Goal: Task Accomplishment & Management: Manage account settings

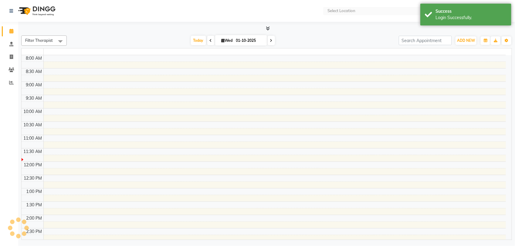
select select "en"
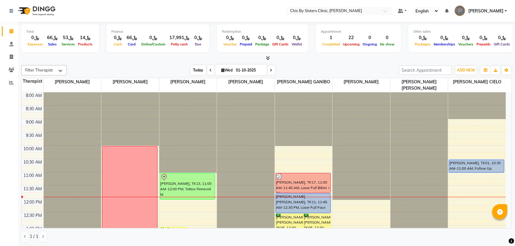
click at [197, 67] on span "Today" at bounding box center [198, 70] width 15 height 9
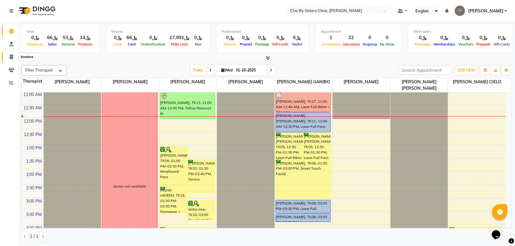
click at [10, 55] on icon at bounding box center [11, 57] width 3 height 5
select select "service"
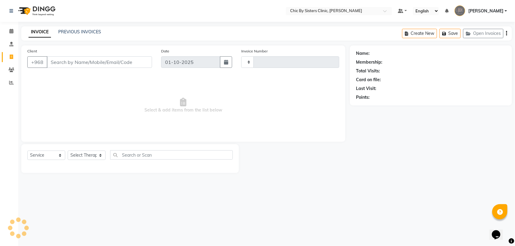
type input "2437"
select select "6348"
click at [9, 31] on icon at bounding box center [11, 31] width 4 height 5
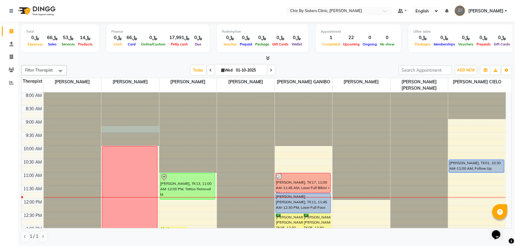
click at [145, 93] on div at bounding box center [130, 93] width 58 height 0
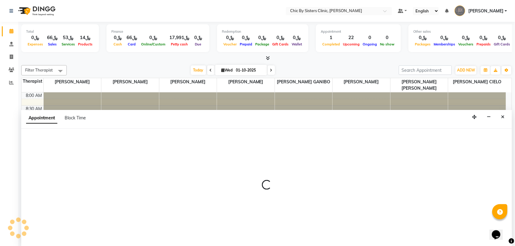
select select "49177"
select select "555"
select select "tentative"
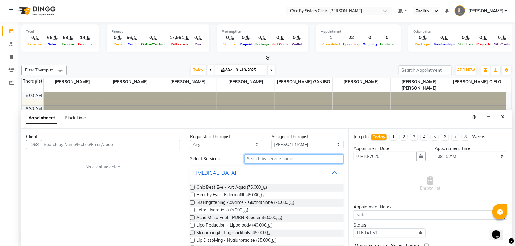
click at [260, 164] on input "text" at bounding box center [293, 159] width 99 height 9
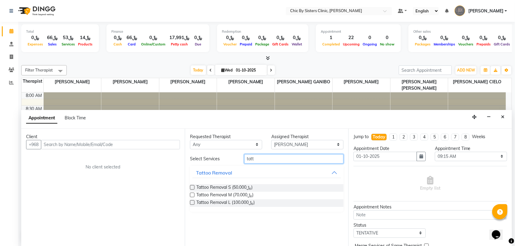
type input "tatt"
click at [503, 114] on button "Close" at bounding box center [502, 117] width 9 height 9
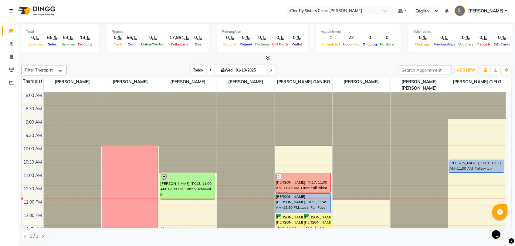
click at [199, 71] on span "Today" at bounding box center [198, 70] width 15 height 9
click at [191, 69] on span "Today" at bounding box center [198, 70] width 15 height 9
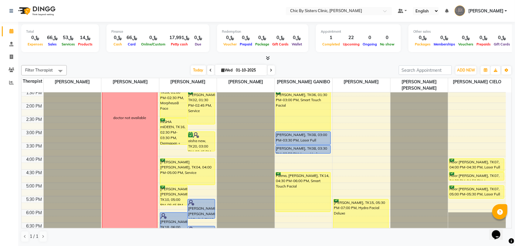
scroll to position [32, 0]
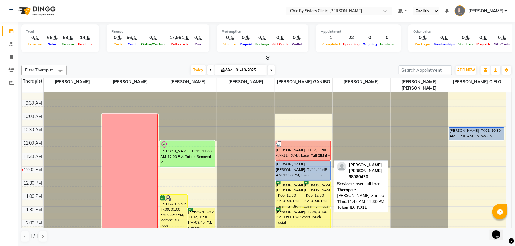
click at [294, 172] on div "[PERSON_NAME] [PERSON_NAME], TK11, 11:45 AM-12:30 PM, Laser Full Face" at bounding box center [303, 170] width 55 height 19
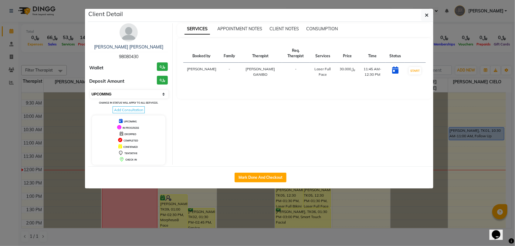
click at [154, 95] on select "Select IN SERVICE CONFIRMED TENTATIVE CHECK IN MARK DONE DROPPED UPCOMING" at bounding box center [129, 94] width 79 height 8
select select "8"
click at [90, 90] on select "Select IN SERVICE CONFIRMED TENTATIVE CHECK IN MARK DONE DROPPED UPCOMING" at bounding box center [129, 94] width 79 height 8
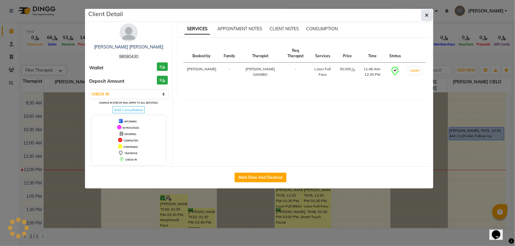
click at [432, 17] on button "button" at bounding box center [427, 15] width 12 height 12
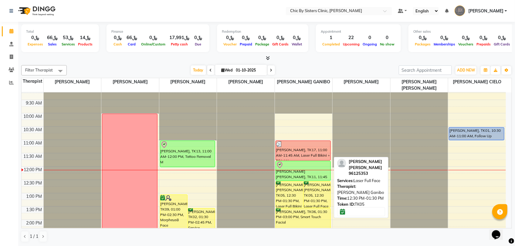
scroll to position [70, 0]
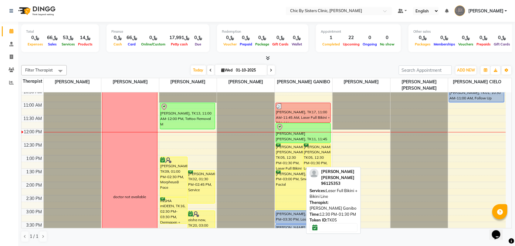
click at [286, 164] on div "[PERSON_NAME] [PERSON_NAME], TK05, 12:30 PM-01:30 PM, Laser Full Bikini + Bikin…" at bounding box center [289, 157] width 27 height 26
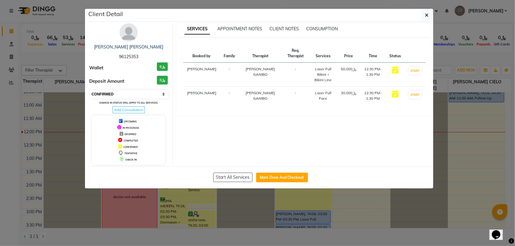
drag, startPoint x: 137, startPoint y: 94, endPoint x: 137, endPoint y: 98, distance: 3.3
click at [137, 94] on select "Select IN SERVICE CONFIRMED TENTATIVE CHECK IN MARK DONE DROPPED UPCOMING" at bounding box center [129, 94] width 79 height 8
select select "8"
click at [90, 90] on select "Select IN SERVICE CONFIRMED TENTATIVE CHECK IN MARK DONE DROPPED UPCOMING" at bounding box center [129, 94] width 79 height 8
click at [423, 18] on button "button" at bounding box center [427, 15] width 12 height 12
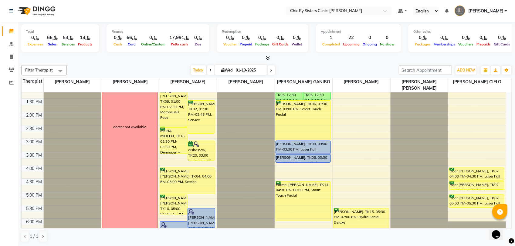
scroll to position [32, 0]
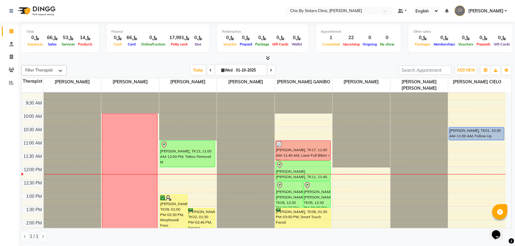
drag, startPoint x: 272, startPoint y: 70, endPoint x: 275, endPoint y: 88, distance: 18.5
click at [271, 70] on icon at bounding box center [271, 71] width 2 height 4
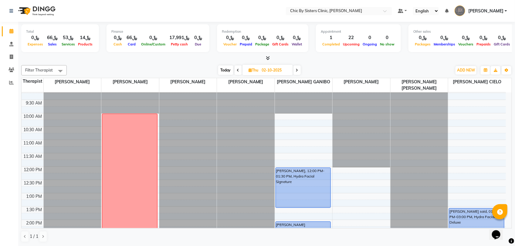
click at [239, 72] on span at bounding box center [238, 70] width 7 height 9
type input "01-10-2025"
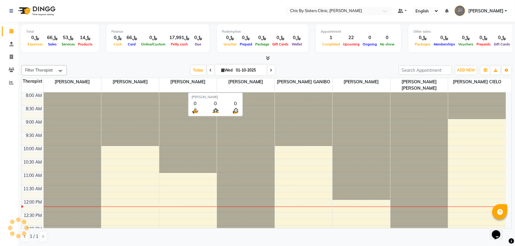
scroll to position [108, 0]
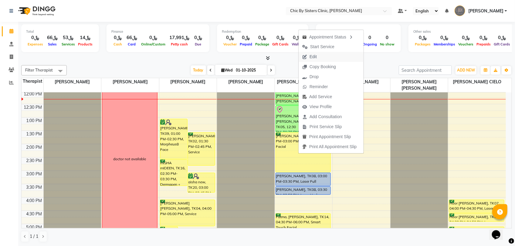
click at [313, 54] on span "Edit" at bounding box center [313, 57] width 7 height 6
select select "tentative"
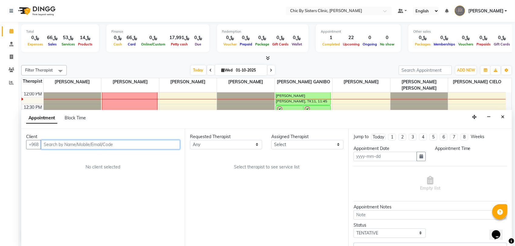
type input "01-10-2025"
select select "confirm booking"
select select "810"
select select "49181"
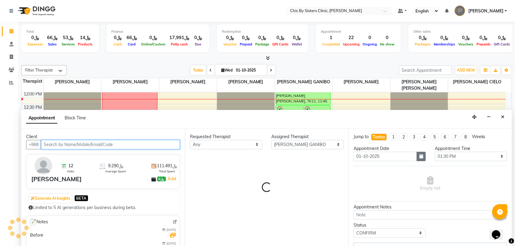
select select "3125"
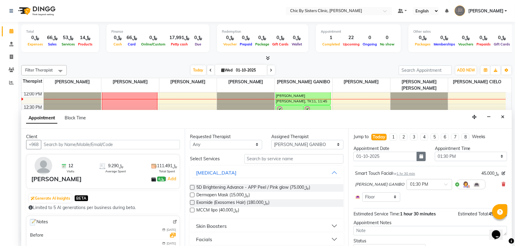
click at [420, 157] on icon "button" at bounding box center [422, 157] width 4 height 4
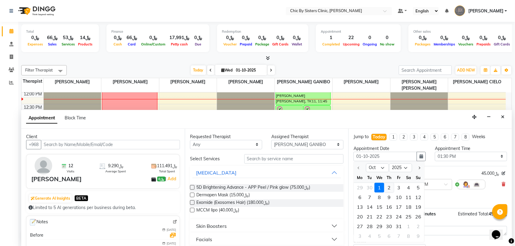
click at [389, 188] on div "2" at bounding box center [389, 188] width 10 height 10
type input "02-10-2025"
select select "810"
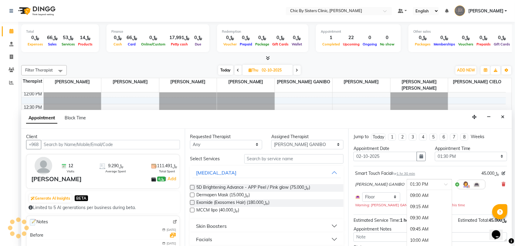
click at [413, 186] on input "text" at bounding box center [423, 184] width 27 height 6
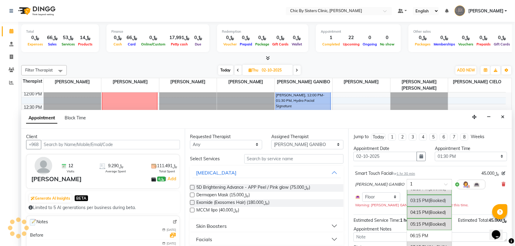
type input "11"
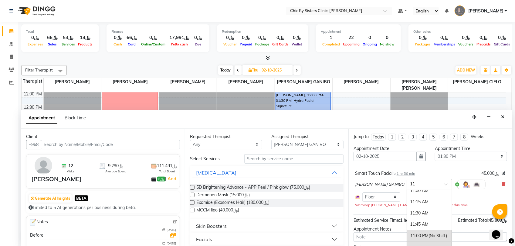
scroll to position [0, 0]
click at [426, 197] on div "11:00 AM" at bounding box center [429, 195] width 45 height 11
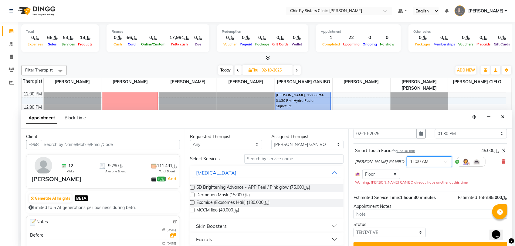
scroll to position [35, 0]
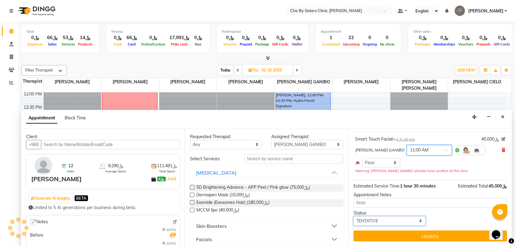
click at [386, 223] on select "Select TENTATIVE CONFIRM UPCOMING" at bounding box center [390, 221] width 72 height 9
select select "upcoming"
click at [354, 217] on select "Select TENTATIVE CONFIRM UPCOMING" at bounding box center [390, 221] width 72 height 9
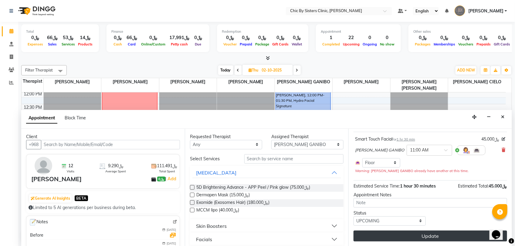
click at [380, 236] on button "Update" at bounding box center [431, 236] width 154 height 11
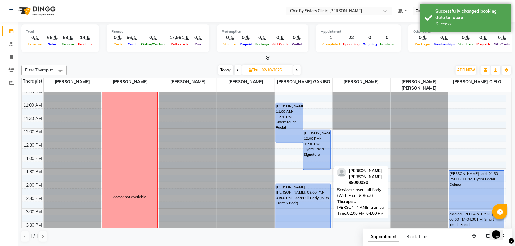
scroll to position [32, 0]
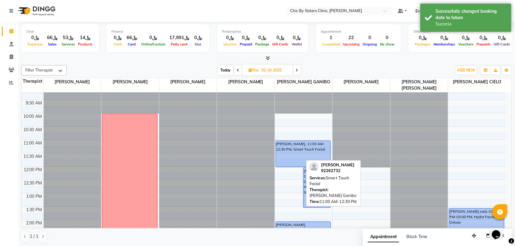
drag, startPoint x: 283, startPoint y: 181, endPoint x: 287, endPoint y: 162, distance: 19.4
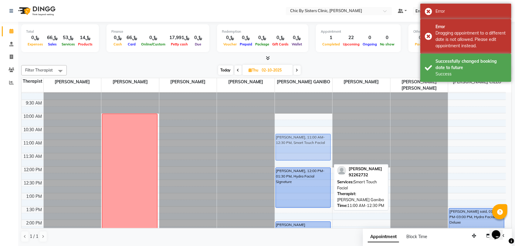
drag, startPoint x: 299, startPoint y: 151, endPoint x: 301, endPoint y: 142, distance: 9.2
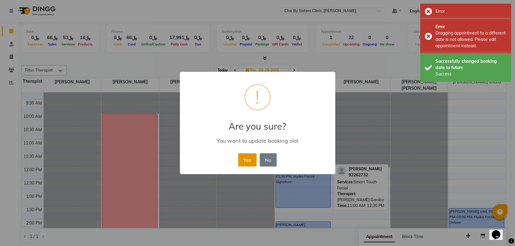
click at [247, 158] on button "Yes" at bounding box center [247, 160] width 19 height 13
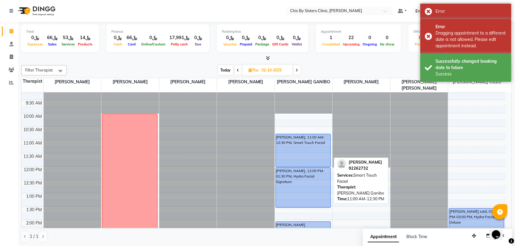
drag, startPoint x: 310, startPoint y: 161, endPoint x: 313, endPoint y: 163, distance: 3.7
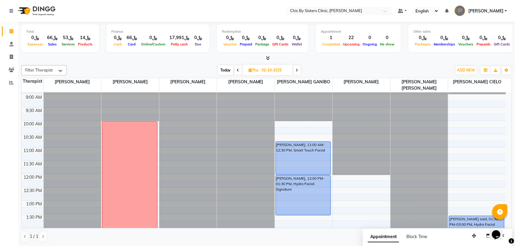
scroll to position [38, 0]
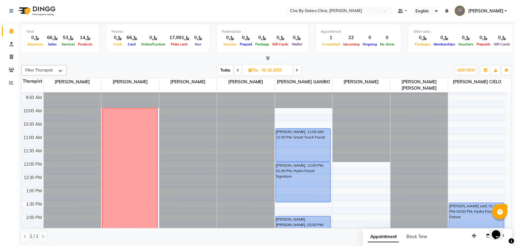
click at [222, 71] on span "Today" at bounding box center [225, 70] width 15 height 9
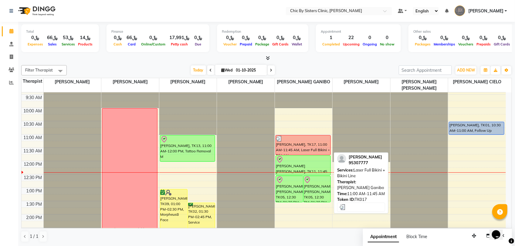
scroll to position [114, 0]
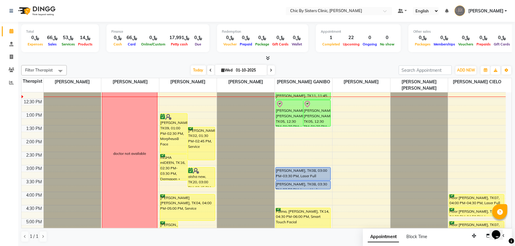
click at [274, 73] on span at bounding box center [271, 70] width 7 height 9
type input "02-10-2025"
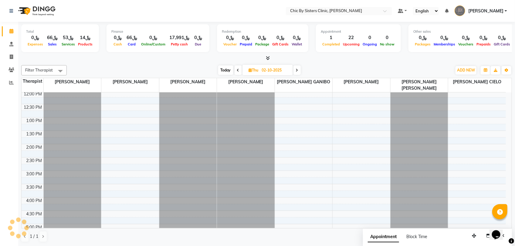
scroll to position [32, 0]
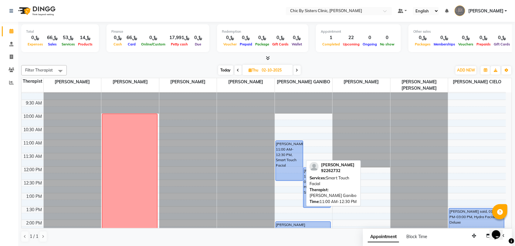
click at [291, 179] on link "[PERSON_NAME], 11:00 AM-12:30 PM, Smart Touch Facial" at bounding box center [290, 161] width 28 height 40
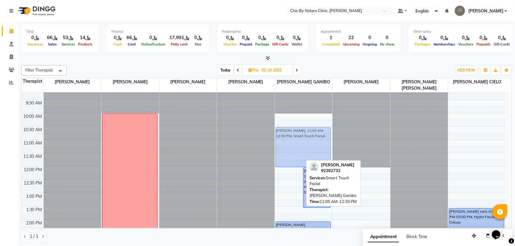
drag, startPoint x: 287, startPoint y: 156, endPoint x: 291, endPoint y: 143, distance: 13.5
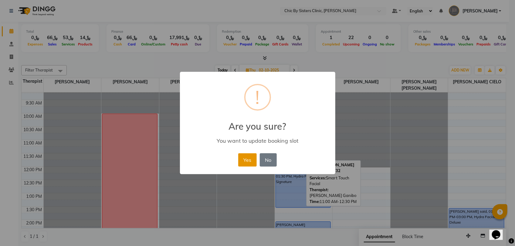
click at [248, 160] on button "Yes" at bounding box center [247, 160] width 19 height 13
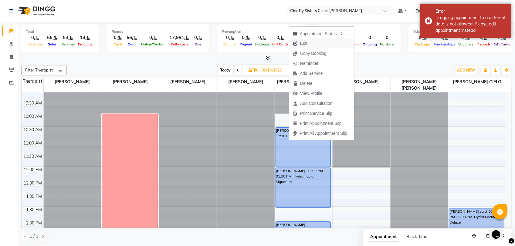
click at [313, 44] on button "Edit" at bounding box center [321, 44] width 65 height 10
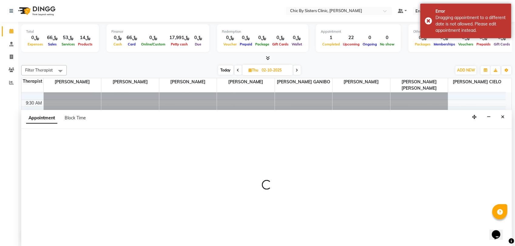
select select "tentative"
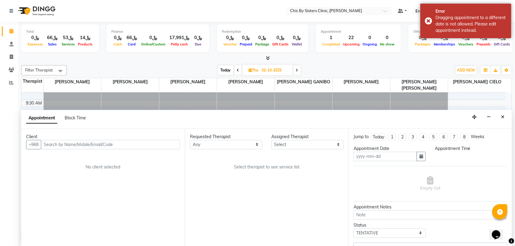
type input "02-10-2025"
select select "upcoming"
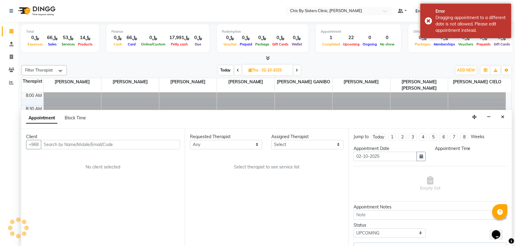
select select "660"
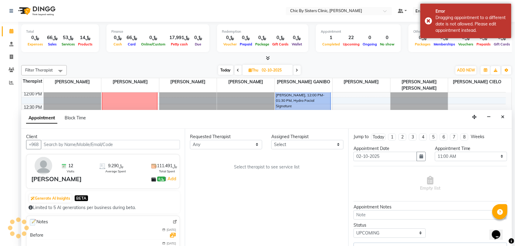
select select "49181"
select select "3125"
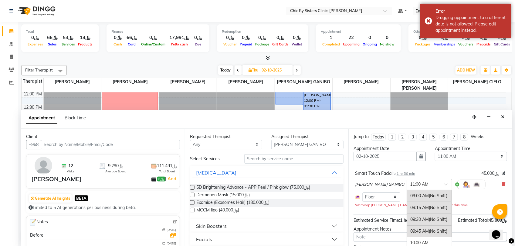
click at [415, 184] on input "text" at bounding box center [423, 184] width 27 height 6
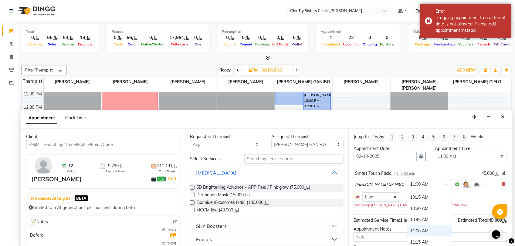
type input "10"
click at [421, 198] on div "10:30 AM" at bounding box center [429, 198] width 45 height 11
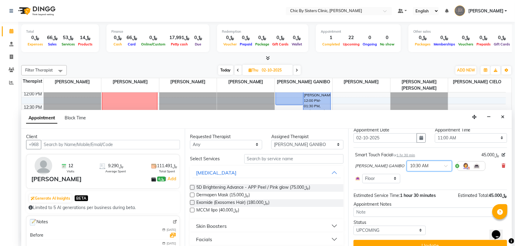
scroll to position [28, 0]
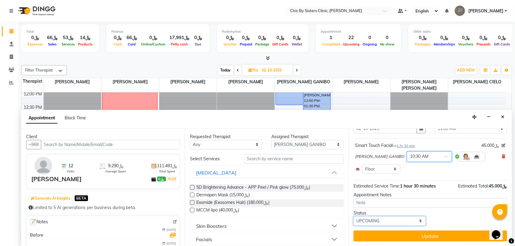
click at [366, 223] on select "Select TENTATIVE CONFIRM UPCOMING" at bounding box center [390, 221] width 72 height 9
click at [354, 217] on select "Select TENTATIVE CONFIRM UPCOMING" at bounding box center [390, 221] width 72 height 9
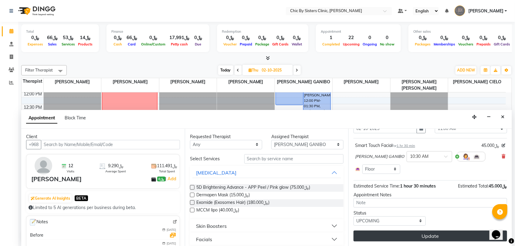
click at [369, 237] on button "Update" at bounding box center [431, 236] width 154 height 11
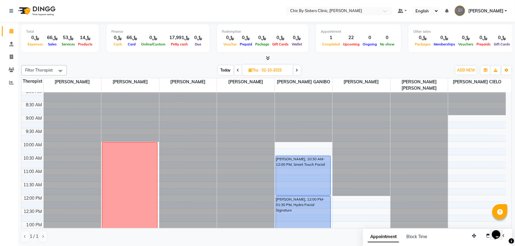
scroll to position [0, 0]
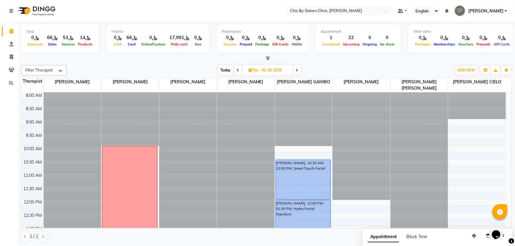
drag, startPoint x: 229, startPoint y: 71, endPoint x: 228, endPoint y: 90, distance: 19.2
click at [229, 72] on span "Today" at bounding box center [225, 70] width 15 height 9
type input "01-10-2025"
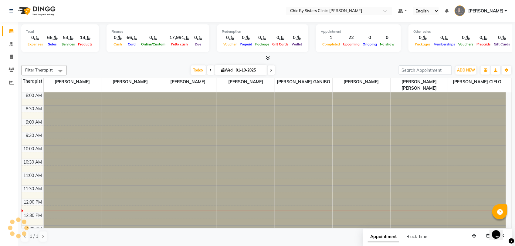
scroll to position [108, 0]
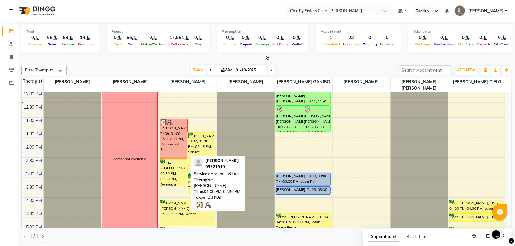
click at [179, 142] on div "[PERSON_NAME], TK09, 01:00 PM-02:30 PM, Morpheus8 Face" at bounding box center [173, 139] width 27 height 40
click at [178, 140] on div "[PERSON_NAME], TK09, 01:00 PM-02:30 PM, Morpheus8 Face" at bounding box center [173, 139] width 27 height 40
select select "3"
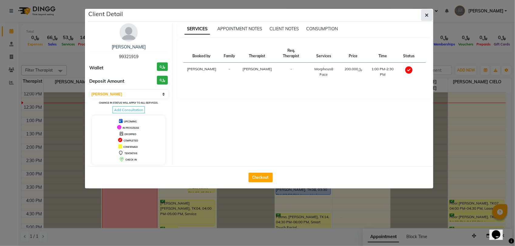
click at [425, 18] on button "button" at bounding box center [427, 15] width 12 height 12
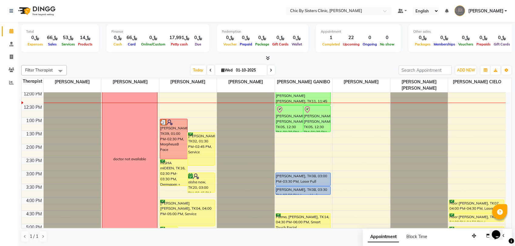
click at [268, 69] on span at bounding box center [271, 70] width 7 height 9
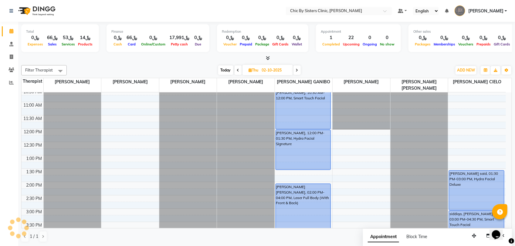
scroll to position [0, 0]
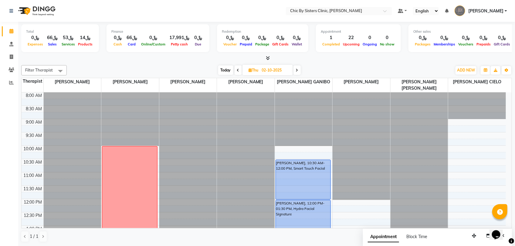
drag, startPoint x: 227, startPoint y: 70, endPoint x: 240, endPoint y: 92, distance: 25.5
click at [227, 70] on span "Today" at bounding box center [225, 70] width 15 height 9
type input "01-10-2025"
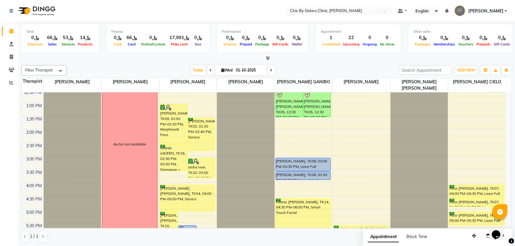
scroll to position [70, 0]
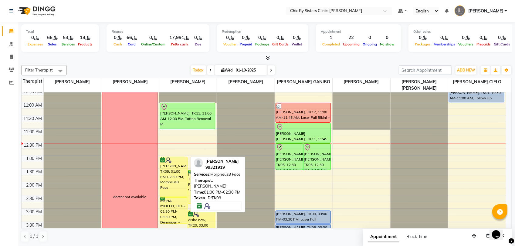
click at [172, 168] on div "[PERSON_NAME], TK09, 01:00 PM-02:30 PM, Morpheus8 Face" at bounding box center [173, 177] width 27 height 40
select select "6"
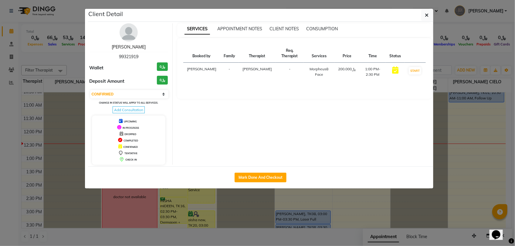
drag, startPoint x: 134, startPoint y: 47, endPoint x: 196, endPoint y: 47, distance: 62.5
click at [134, 47] on link "[PERSON_NAME]" at bounding box center [129, 46] width 34 height 5
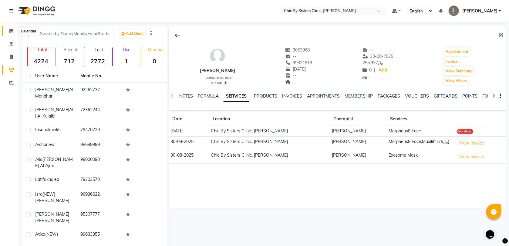
click at [13, 32] on icon at bounding box center [11, 31] width 4 height 5
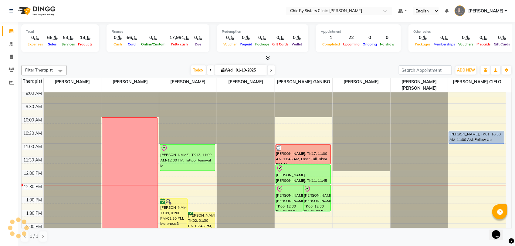
scroll to position [76, 0]
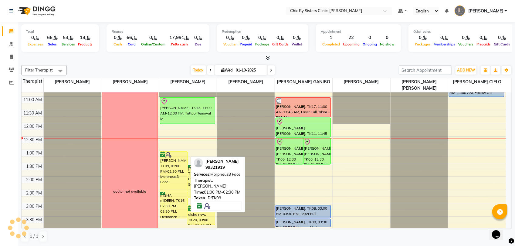
click at [174, 162] on div "[PERSON_NAME], TK09, 01:00 PM-02:30 PM, Morpheus8 Face" at bounding box center [173, 172] width 27 height 40
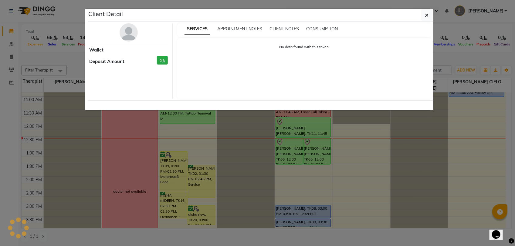
scroll to position [0, 0]
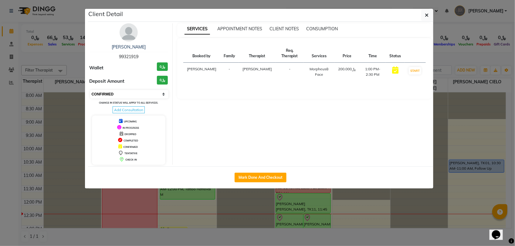
click at [140, 97] on select "Select IN SERVICE CONFIRMED TENTATIVE CHECK IN MARK DONE DROPPED UPCOMING" at bounding box center [129, 94] width 79 height 8
select select "8"
click at [90, 90] on select "Select IN SERVICE CONFIRMED TENTATIVE CHECK IN MARK DONE DROPPED UPCOMING" at bounding box center [129, 94] width 79 height 8
click at [426, 18] on icon "button" at bounding box center [427, 15] width 4 height 5
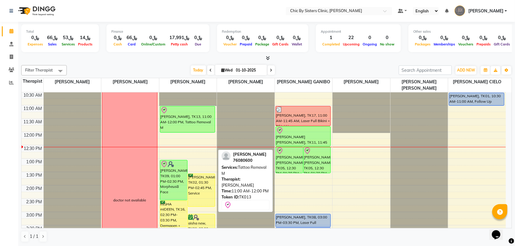
scroll to position [114, 0]
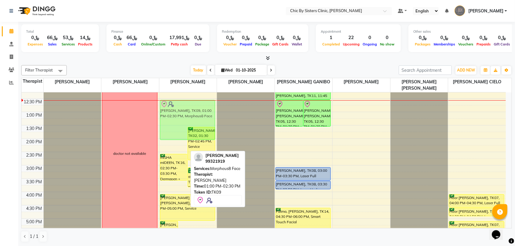
drag, startPoint x: 172, startPoint y: 138, endPoint x: 173, endPoint y: 125, distance: 12.8
click at [173, 125] on div "[PERSON_NAME] [PERSON_NAME], TK10, 05:00 PM-05:45 PM, Consultation [PERSON_NAME…" at bounding box center [188, 192] width 58 height 427
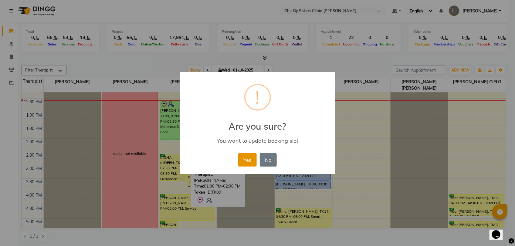
click at [249, 161] on button "Yes" at bounding box center [247, 160] width 19 height 13
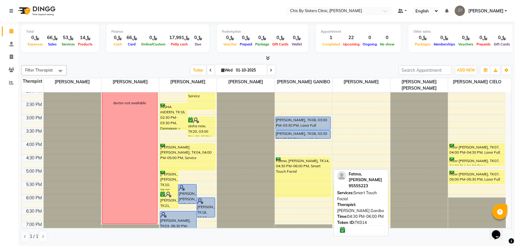
scroll to position [152, 0]
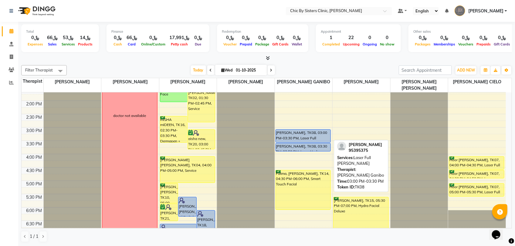
click at [303, 138] on div "[PERSON_NAME], TK08, 03:00 PM-03:30 PM, Laser Full [PERSON_NAME]" at bounding box center [303, 136] width 55 height 13
click at [311, 135] on div "[PERSON_NAME], TK08, 03:00 PM-03:30 PM, Laser Full [PERSON_NAME]" at bounding box center [303, 136] width 55 height 13
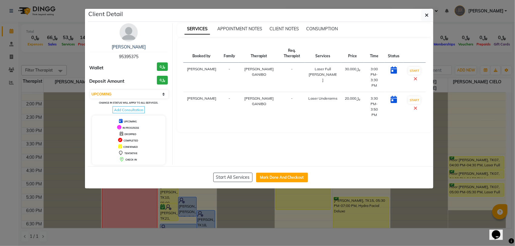
drag, startPoint x: 148, startPoint y: 96, endPoint x: 147, endPoint y: 99, distance: 3.8
click at [148, 96] on select "Select IN SERVICE CONFIRMED TENTATIVE CHECK IN MARK DONE DROPPED UPCOMING" at bounding box center [129, 94] width 79 height 8
select select "6"
click at [90, 90] on select "Select IN SERVICE CONFIRMED TENTATIVE CHECK IN MARK DONE DROPPED UPCOMING" at bounding box center [129, 94] width 79 height 8
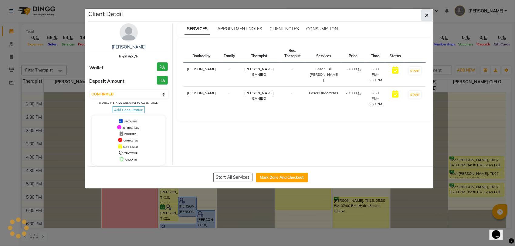
click at [428, 16] on icon "button" at bounding box center [427, 15] width 4 height 5
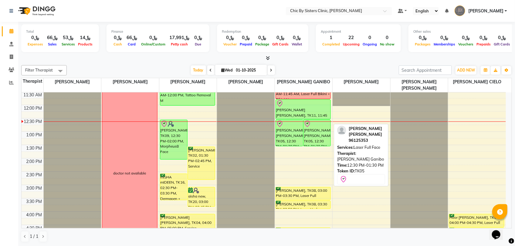
scroll to position [76, 0]
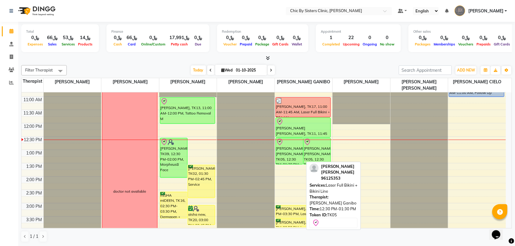
click at [290, 154] on div "[PERSON_NAME] [PERSON_NAME], TK05, 12:30 PM-01:30 PM, Laser Full Bikini + Bikin…" at bounding box center [289, 151] width 27 height 26
select select "8"
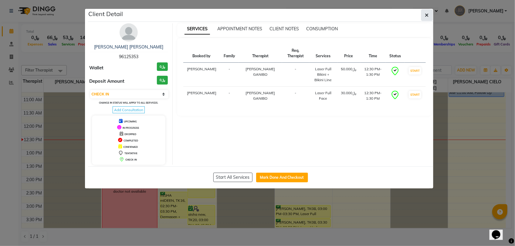
click at [427, 17] on icon "button" at bounding box center [427, 15] width 4 height 5
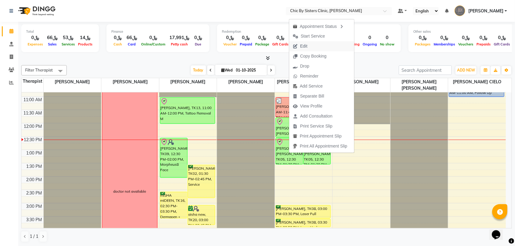
click at [307, 49] on span "Edit" at bounding box center [303, 46] width 7 height 6
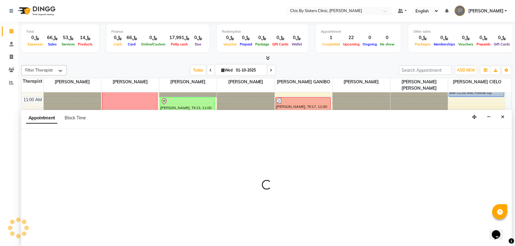
select select "tentative"
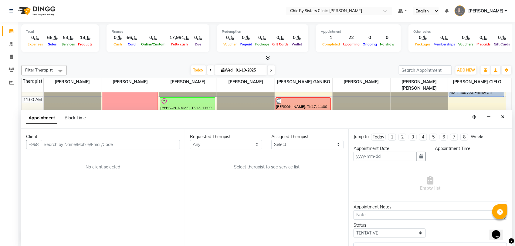
type input "01-10-2025"
select select "check-in"
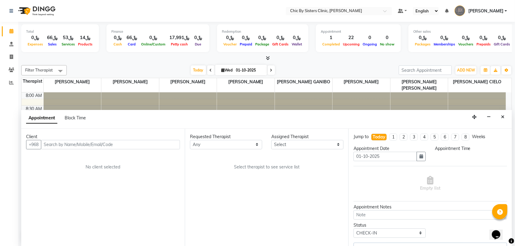
select select "49181"
select select "750"
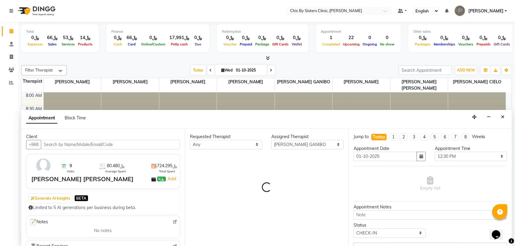
scroll to position [108, 0]
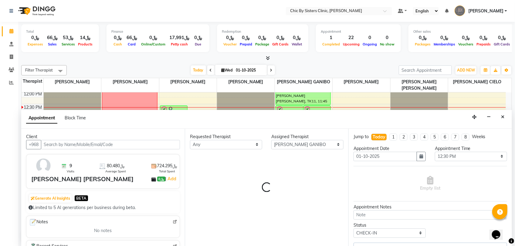
select select "3125"
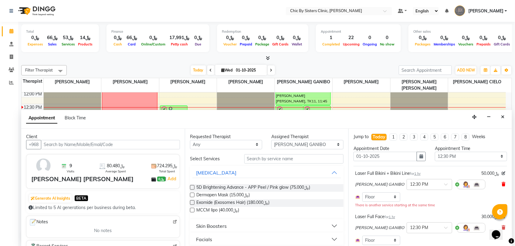
click at [502, 185] on icon at bounding box center [504, 184] width 4 height 4
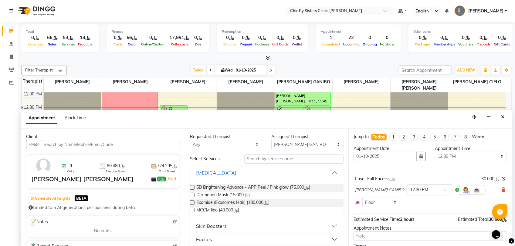
scroll to position [34, 0]
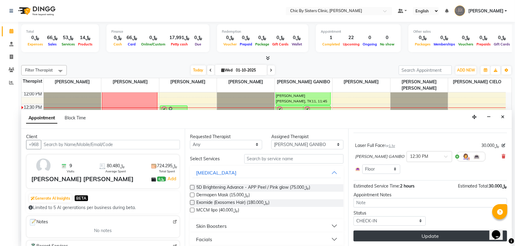
click at [385, 237] on button "Update" at bounding box center [431, 236] width 154 height 11
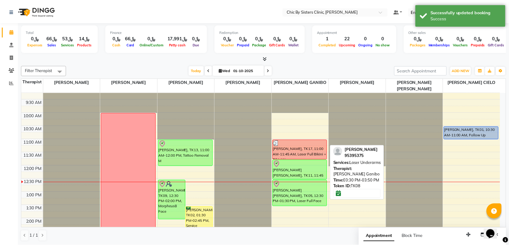
scroll to position [32, 0]
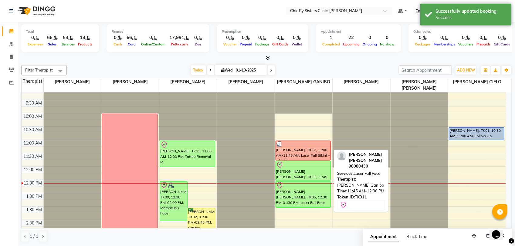
click at [315, 170] on div "[PERSON_NAME] [PERSON_NAME], TK11, 11:45 AM-12:30 PM, Laser Full Face" at bounding box center [303, 170] width 55 height 19
select select "8"
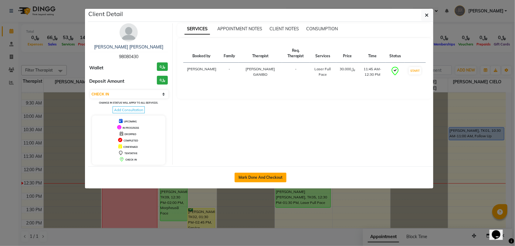
click at [252, 178] on button "Mark Done And Checkout" at bounding box center [261, 178] width 52 height 10
select select "6348"
select select "service"
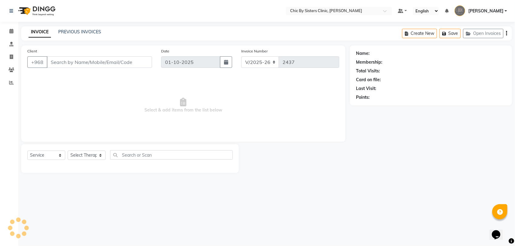
select select "3"
type input "98080430"
select select "49181"
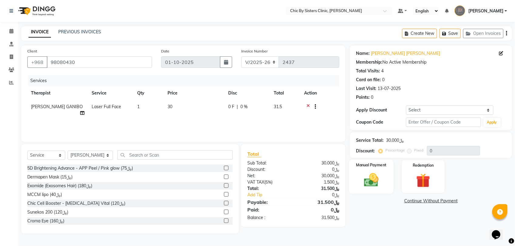
click at [382, 181] on img at bounding box center [371, 180] width 24 height 17
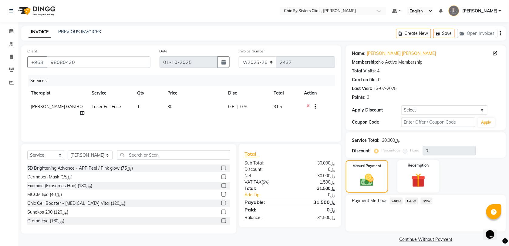
click at [395, 201] on span "CARD" at bounding box center [396, 201] width 13 height 7
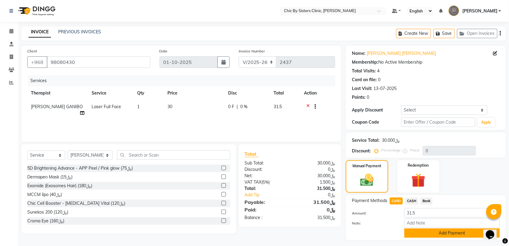
click at [412, 232] on button "Add Payment" at bounding box center [453, 233] width 96 height 9
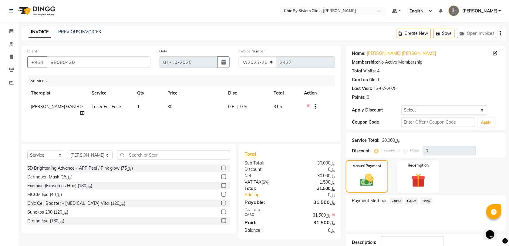
scroll to position [32, 0]
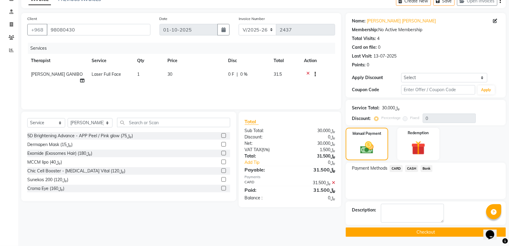
click at [365, 232] on button "Checkout" at bounding box center [426, 232] width 160 height 9
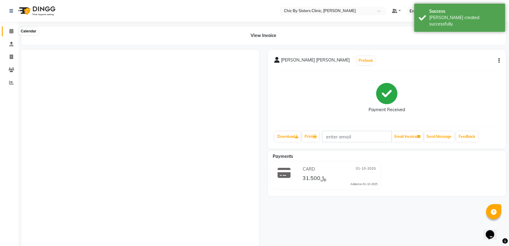
click at [12, 31] on icon at bounding box center [11, 31] width 4 height 5
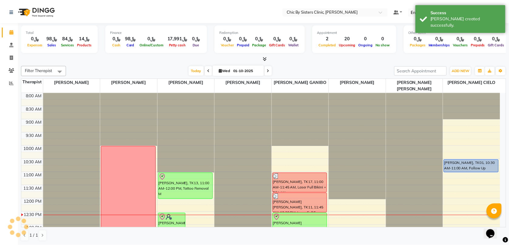
scroll to position [38, 0]
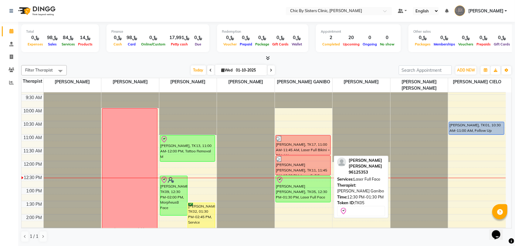
click at [296, 196] on div "[PERSON_NAME] [PERSON_NAME], TK05, 12:30 PM-01:30 PM, Laser Full Face" at bounding box center [303, 189] width 55 height 26
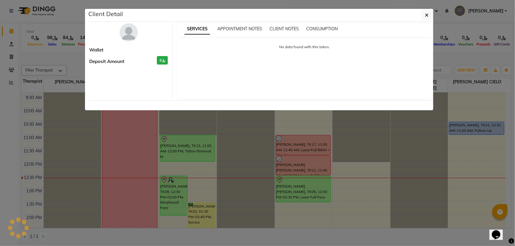
select select "8"
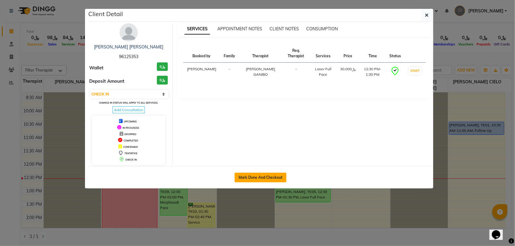
click at [255, 178] on button "Mark Done And Checkout" at bounding box center [261, 178] width 52 height 10
select select "service"
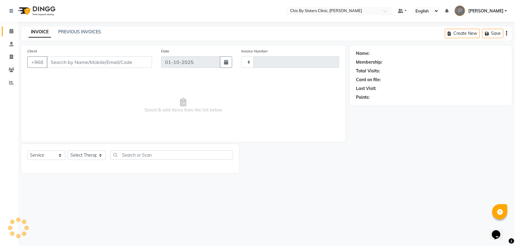
type input "2438"
select select "6348"
type input "96125353"
select select "49181"
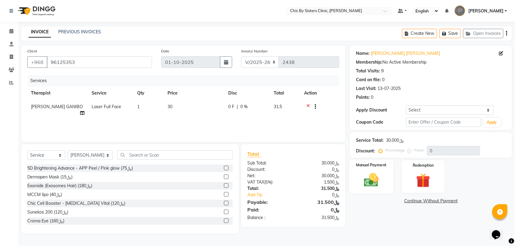
click at [374, 178] on img at bounding box center [371, 180] width 24 height 17
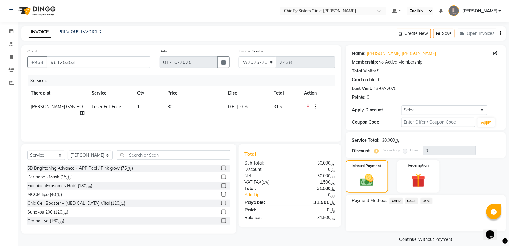
click at [395, 202] on span "CARD" at bounding box center [396, 201] width 13 height 7
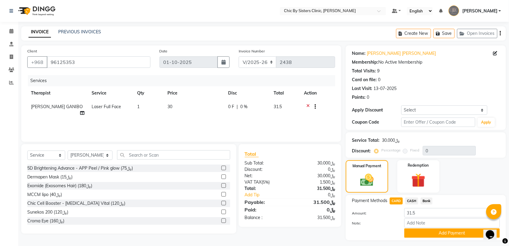
drag, startPoint x: 412, startPoint y: 234, endPoint x: 371, endPoint y: 227, distance: 41.8
click at [412, 233] on button "Add Payment" at bounding box center [453, 233] width 96 height 9
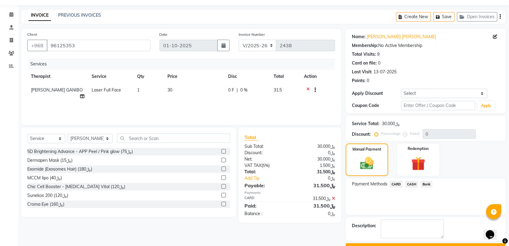
scroll to position [32, 0]
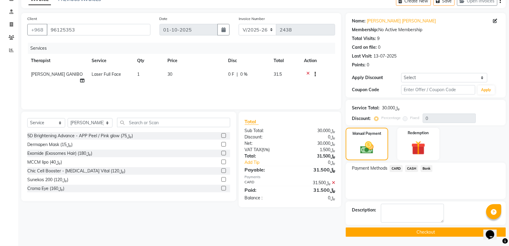
click at [361, 233] on button "Checkout" at bounding box center [426, 232] width 160 height 9
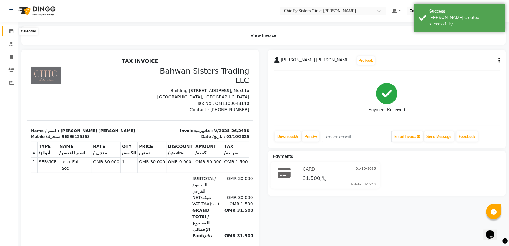
drag, startPoint x: 12, startPoint y: 32, endPoint x: 18, endPoint y: 36, distance: 6.5
click at [12, 32] on icon at bounding box center [11, 31] width 4 height 5
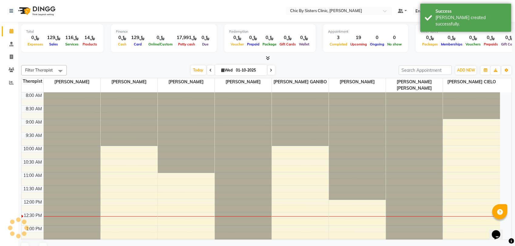
scroll to position [108, 0]
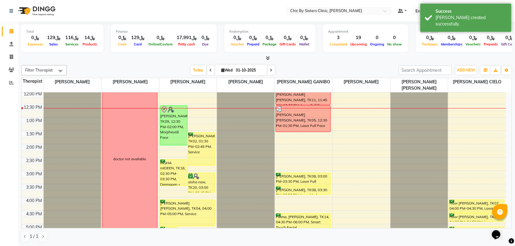
click at [273, 70] on span at bounding box center [271, 70] width 7 height 9
type input "02-10-2025"
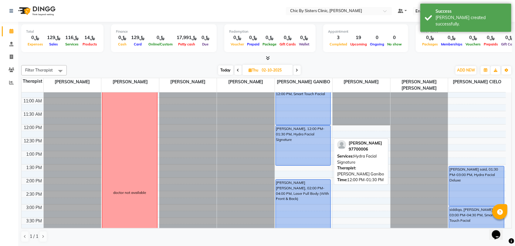
scroll to position [32, 0]
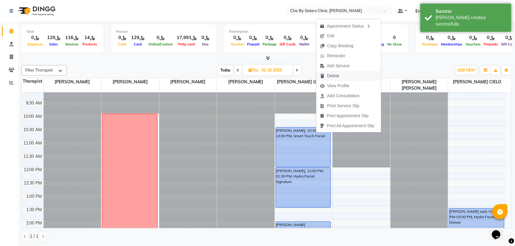
click at [332, 78] on span "Delete" at bounding box center [333, 76] width 12 height 6
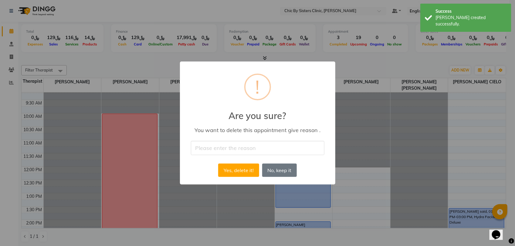
click at [263, 147] on input "text" at bounding box center [258, 148] width 134 height 14
type input "C"
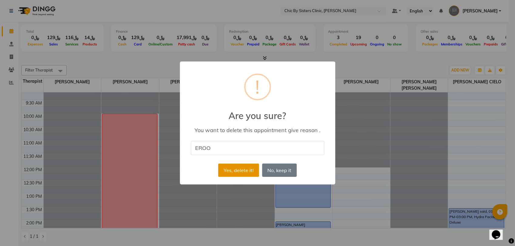
type input "EROO"
click at [232, 175] on button "Yes, delete it!" at bounding box center [238, 170] width 41 height 13
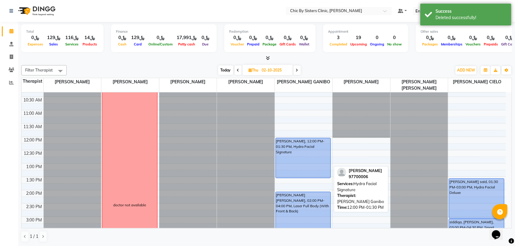
scroll to position [108, 0]
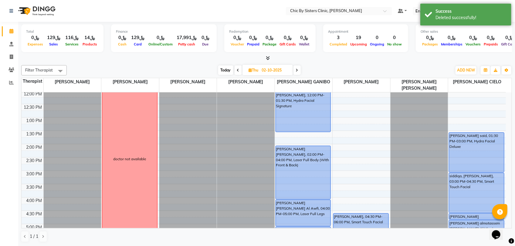
click at [225, 71] on span "Today" at bounding box center [225, 70] width 15 height 9
type input "01-10-2025"
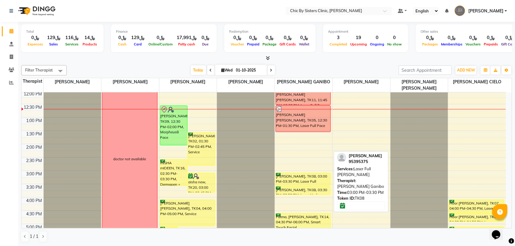
click at [297, 183] on div "[PERSON_NAME], TK08, 03:00 PM-03:30 PM, Laser Full [PERSON_NAME]" at bounding box center [303, 179] width 55 height 13
select select "6"
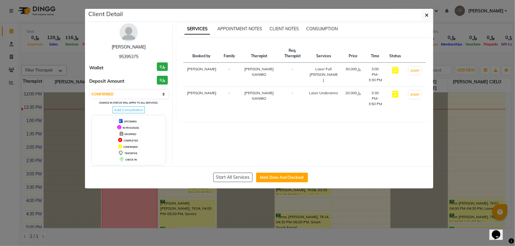
click at [135, 48] on link "[PERSON_NAME]" at bounding box center [129, 46] width 34 height 5
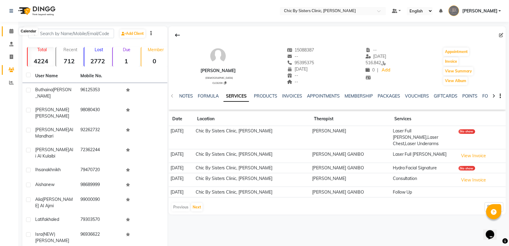
click at [12, 32] on icon at bounding box center [11, 31] width 4 height 5
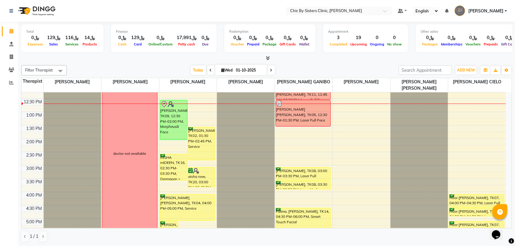
scroll to position [38, 0]
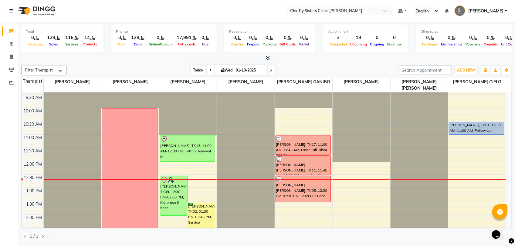
click at [199, 71] on span "Today" at bounding box center [198, 70] width 15 height 9
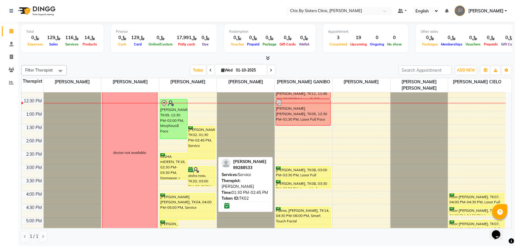
scroll to position [184, 0]
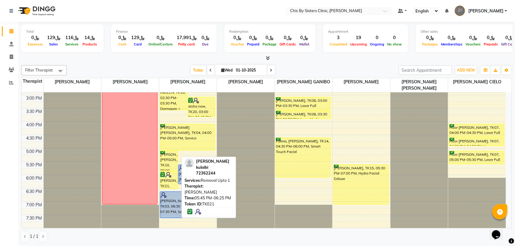
click at [170, 180] on div "[PERSON_NAME], TK21, 05:45 PM-06:25 PM, Removal Upto 1" at bounding box center [169, 180] width 18 height 17
select select "6"
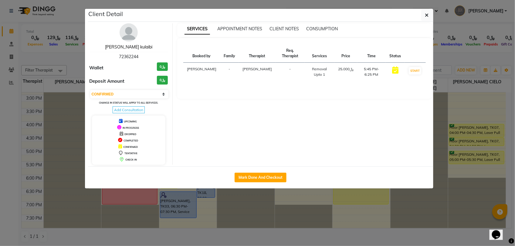
click at [141, 49] on link "[PERSON_NAME] kulaibi" at bounding box center [128, 46] width 47 height 5
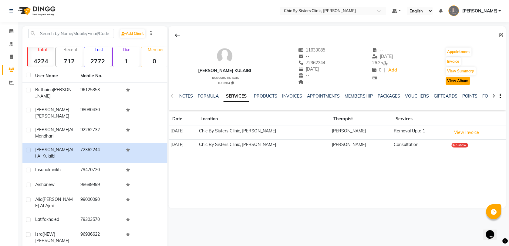
click at [468, 83] on button "View Album" at bounding box center [458, 81] width 24 height 8
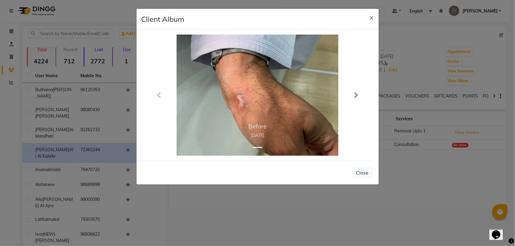
click at [354, 96] on span at bounding box center [356, 95] width 6 height 6
click at [371, 20] on span "×" at bounding box center [372, 17] width 4 height 9
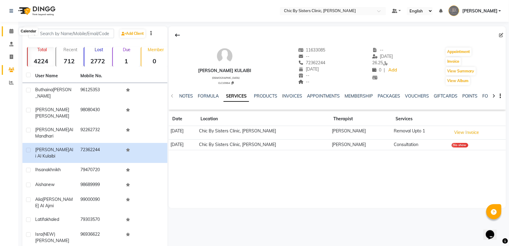
drag, startPoint x: 11, startPoint y: 29, endPoint x: 16, endPoint y: 32, distance: 6.0
click at [10, 29] on icon at bounding box center [11, 31] width 4 height 5
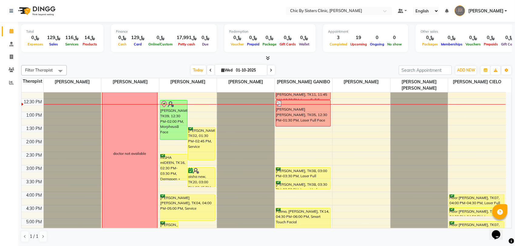
scroll to position [228, 0]
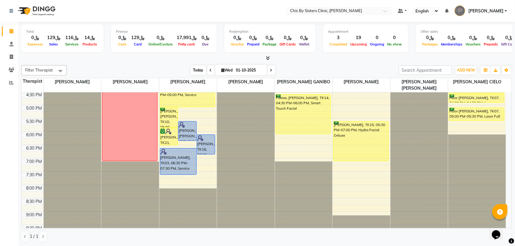
click at [197, 69] on span "Today" at bounding box center [198, 70] width 15 height 9
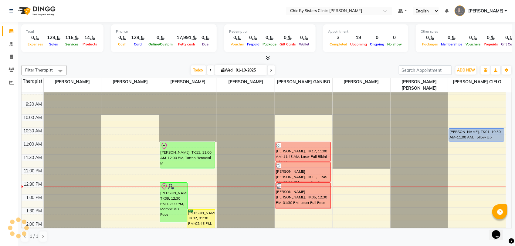
scroll to position [0, 0]
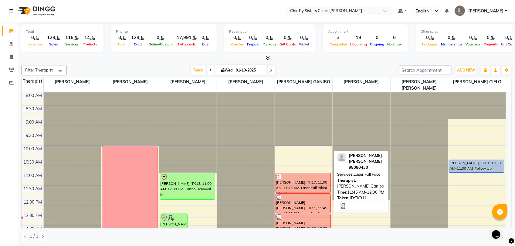
click at [302, 205] on div "[PERSON_NAME] [PERSON_NAME], TK11, 11:45 AM-12:30 PM, Laser Full Face" at bounding box center [303, 203] width 55 height 19
select select "3"
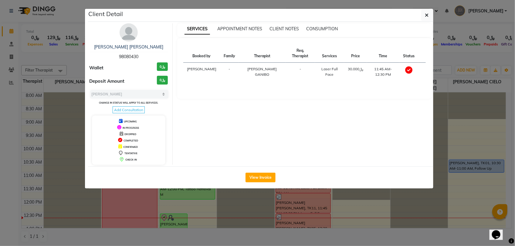
click at [132, 56] on span "98080430" at bounding box center [128, 56] width 19 height 5
copy span "98080430"
click at [426, 16] on icon "button" at bounding box center [427, 15] width 4 height 5
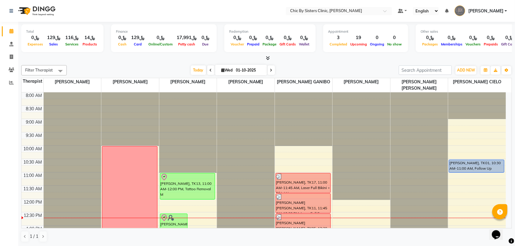
click at [235, 68] on input "01-10-2025" at bounding box center [249, 70] width 30 height 9
select select "10"
select select "2025"
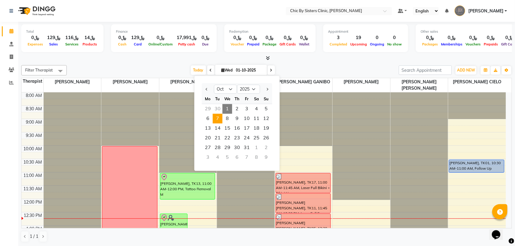
click at [219, 119] on span "7" at bounding box center [218, 119] width 10 height 10
type input "[DATE]"
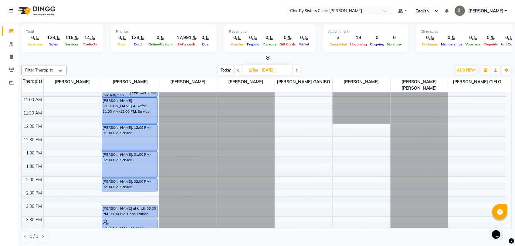
scroll to position [38, 0]
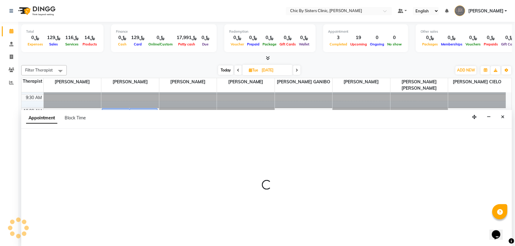
select select "49181"
select select "660"
select select "tentative"
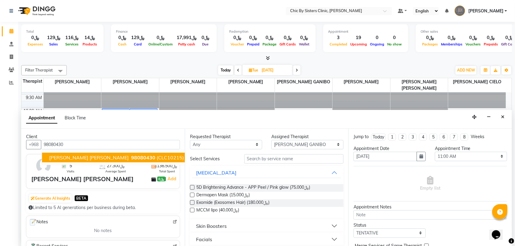
click at [87, 157] on span "[PERSON_NAME] [PERSON_NAME]" at bounding box center [89, 158] width 80 height 6
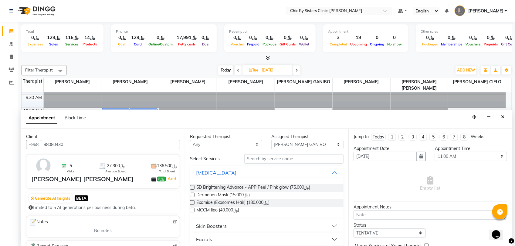
type input "98080430"
click at [323, 160] on input "text" at bounding box center [293, 159] width 99 height 9
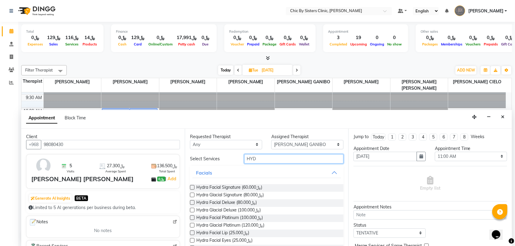
type input "HYD"
drag, startPoint x: 192, startPoint y: 218, endPoint x: 256, endPoint y: 223, distance: 63.7
click at [194, 218] on label at bounding box center [192, 218] width 5 height 5
click at [194, 218] on input "checkbox" at bounding box center [192, 219] width 4 height 4
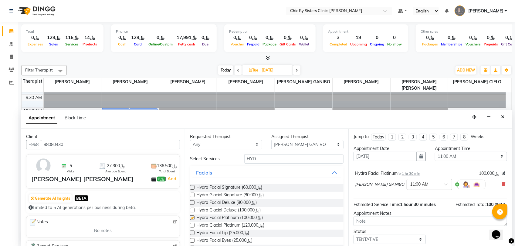
checkbox input "false"
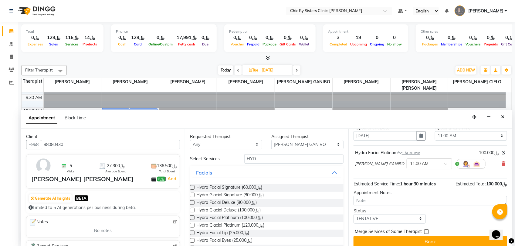
scroll to position [27, 0]
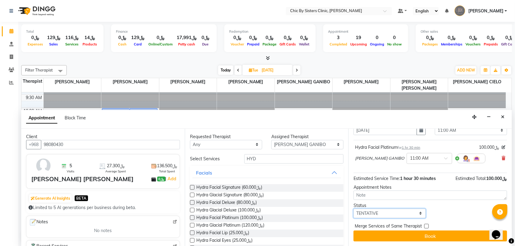
click at [384, 212] on select "Select TENTATIVE CONFIRM UPCOMING" at bounding box center [390, 213] width 72 height 9
click at [376, 213] on select "Select TENTATIVE CONFIRM UPCOMING" at bounding box center [390, 213] width 72 height 9
select select "upcoming"
click at [354, 209] on select "Select TENTATIVE CONFIRM UPCOMING" at bounding box center [390, 213] width 72 height 9
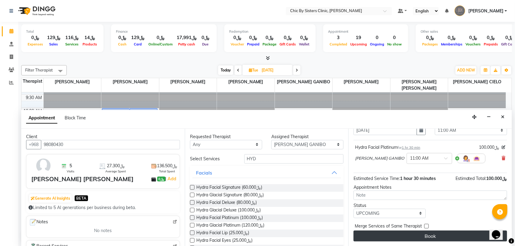
click at [371, 239] on button "Book" at bounding box center [431, 236] width 154 height 11
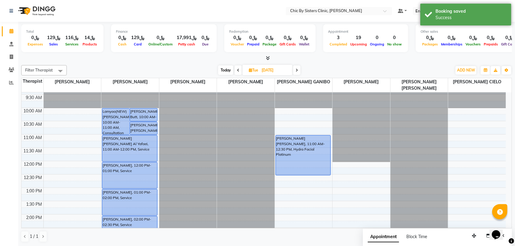
click at [223, 69] on span "Today" at bounding box center [225, 70] width 15 height 9
type input "01-10-2025"
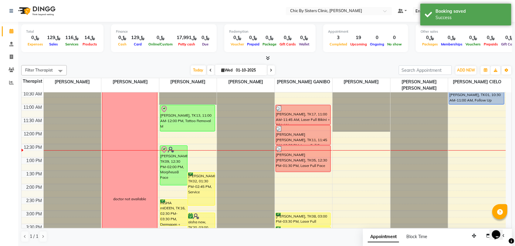
scroll to position [108, 0]
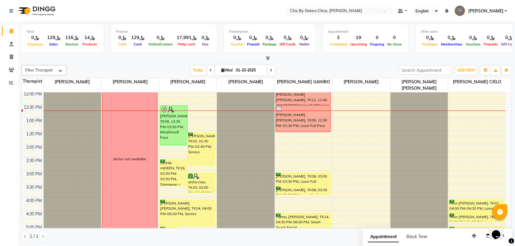
click at [239, 70] on input "01-10-2025" at bounding box center [249, 70] width 30 height 9
select select "10"
select select "2025"
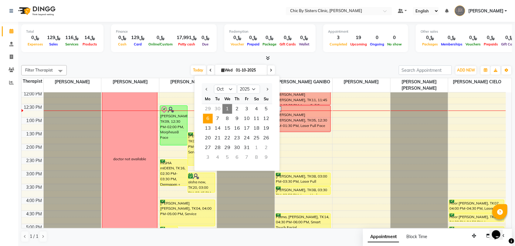
click at [210, 118] on span "6" at bounding box center [208, 119] width 10 height 10
type input "[DATE]"
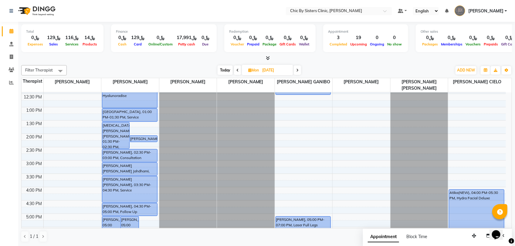
scroll to position [76, 0]
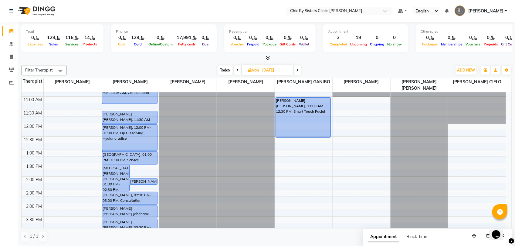
click at [274, 72] on input "[DATE]" at bounding box center [275, 70] width 30 height 9
select select "10"
select select "2025"
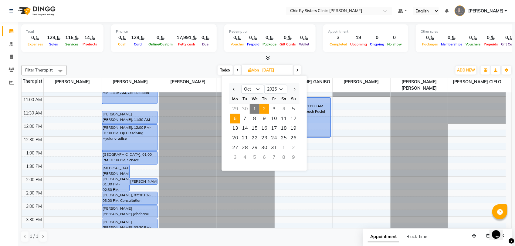
click at [265, 111] on span "2" at bounding box center [265, 109] width 10 height 10
type input "02-10-2025"
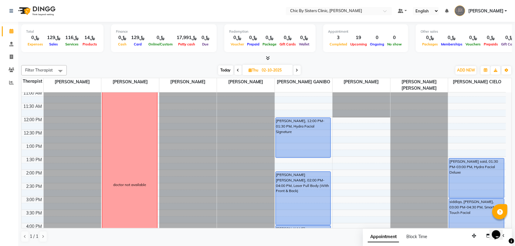
scroll to position [114, 0]
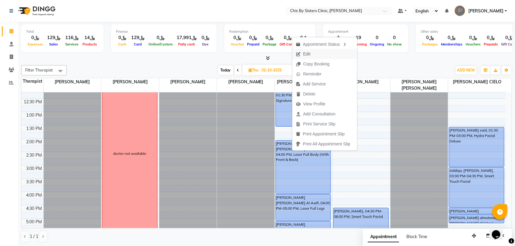
click at [312, 53] on span "Edit" at bounding box center [303, 54] width 22 height 10
select select "tentative"
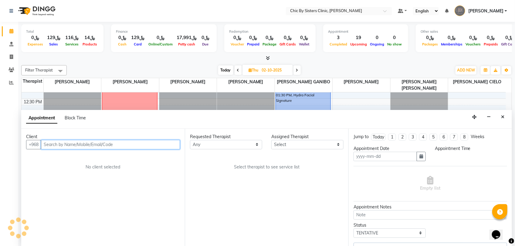
type input "02-10-2025"
select select "upcoming"
select select "840"
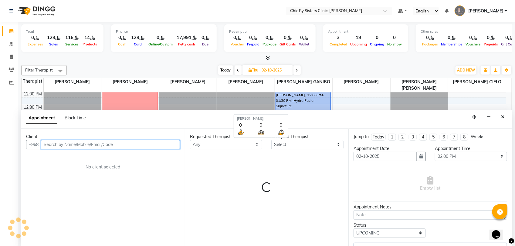
select select "49181"
select select "3125"
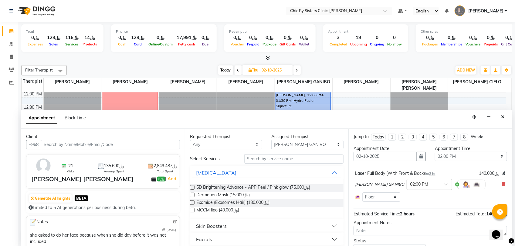
drag, startPoint x: 496, startPoint y: 186, endPoint x: 485, endPoint y: 185, distance: 11.6
click at [502, 185] on icon at bounding box center [504, 184] width 4 height 4
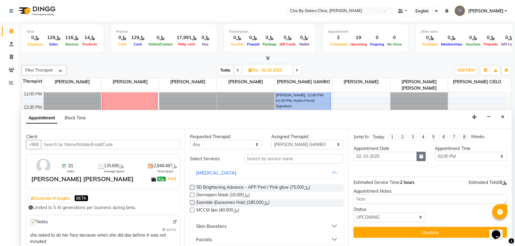
click at [420, 157] on icon "button" at bounding box center [422, 157] width 4 height 4
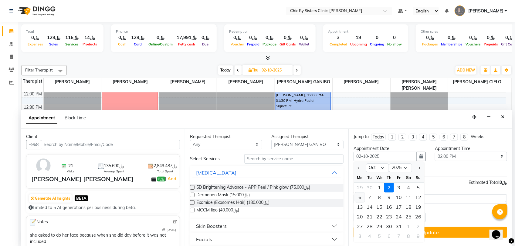
click at [361, 198] on div "6" at bounding box center [360, 198] width 10 height 10
type input "[DATE]"
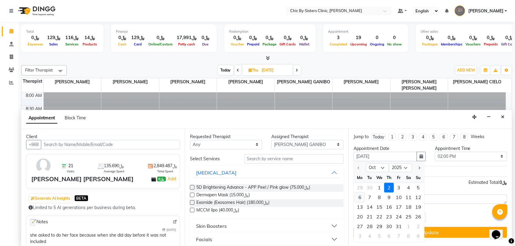
select select "840"
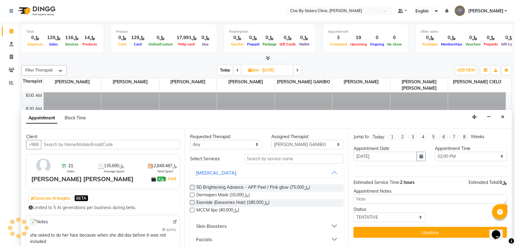
scroll to position [108, 0]
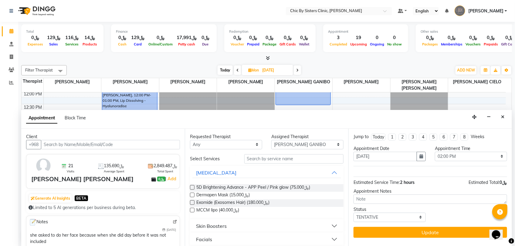
drag, startPoint x: 503, startPoint y: 118, endPoint x: 454, endPoint y: 134, distance: 51.8
click at [502, 119] on icon "Close" at bounding box center [502, 117] width 3 height 4
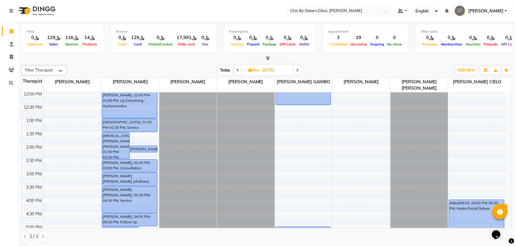
click at [221, 71] on span "Today" at bounding box center [225, 70] width 15 height 9
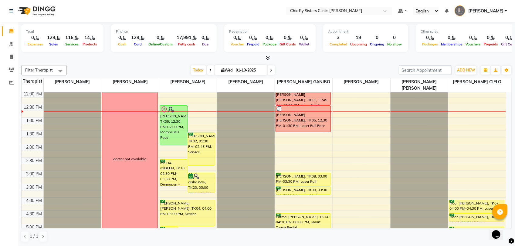
click at [272, 72] on span at bounding box center [271, 70] width 7 height 9
type input "02-10-2025"
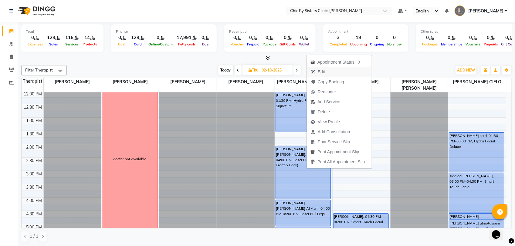
click at [321, 74] on span "Edit" at bounding box center [321, 72] width 7 height 6
select select "tentative"
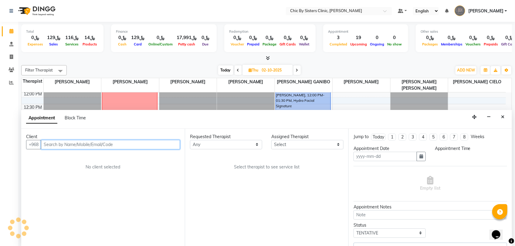
type input "02-10-2025"
select select "49181"
select select "upcoming"
select select "840"
select select "3125"
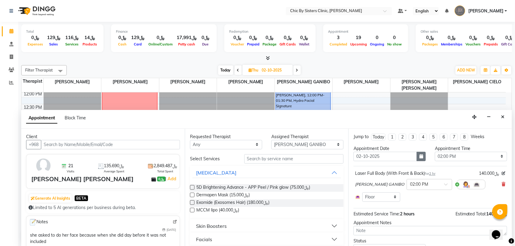
click at [420, 157] on icon "button" at bounding box center [422, 157] width 4 height 4
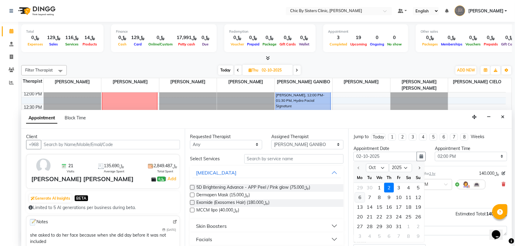
click at [361, 198] on div "6" at bounding box center [360, 198] width 10 height 10
type input "[DATE]"
select select "840"
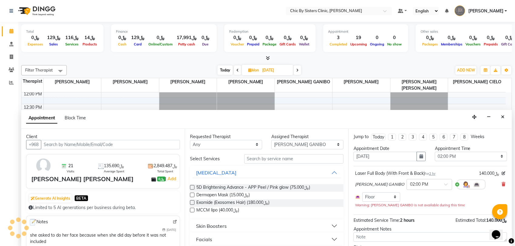
scroll to position [28, 0]
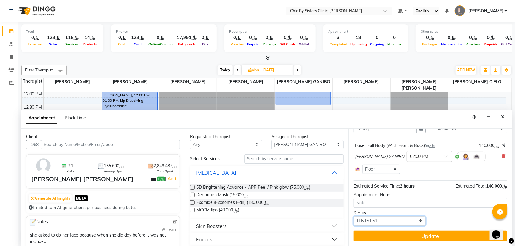
click at [385, 222] on select "Select TENTATIVE CONFIRM UPCOMING" at bounding box center [390, 221] width 72 height 9
select select "upcoming"
click at [354, 217] on select "Select TENTATIVE CONFIRM UPCOMING" at bounding box center [390, 221] width 72 height 9
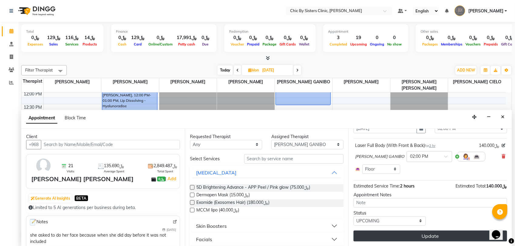
click at [379, 239] on button "Update" at bounding box center [431, 236] width 154 height 11
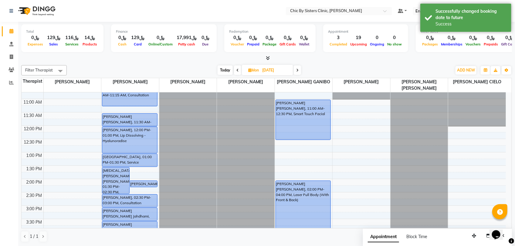
scroll to position [76, 0]
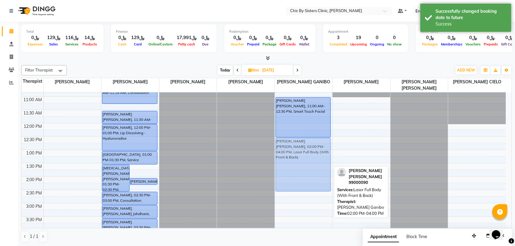
drag, startPoint x: 303, startPoint y: 206, endPoint x: 307, endPoint y: 168, distance: 38.1
click at [307, 168] on div "[PERSON_NAME] [PERSON_NAME], 11:00 AM-12:30 PM, Smart Touch Facial [PERSON_NAME…" at bounding box center [304, 230] width 58 height 427
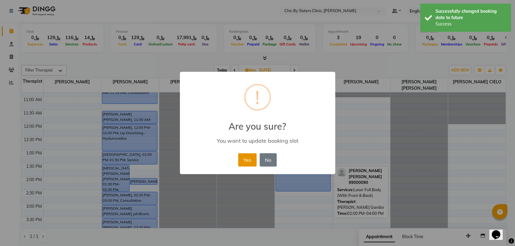
click at [250, 161] on button "Yes" at bounding box center [247, 160] width 19 height 13
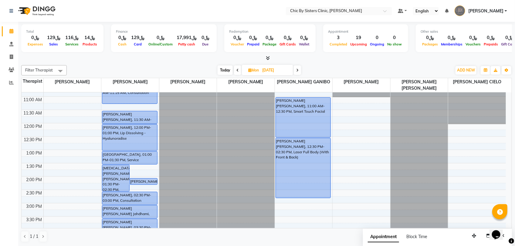
click at [301, 193] on div "[PERSON_NAME] [PERSON_NAME], 11:00 AM-12:30 PM, Smart Touch Facial [PERSON_NAME…" at bounding box center [304, 230] width 58 height 427
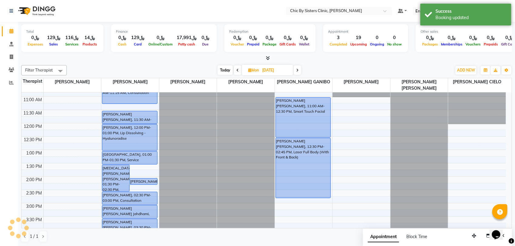
click at [225, 73] on span "Today" at bounding box center [225, 70] width 15 height 9
type input "01-10-2025"
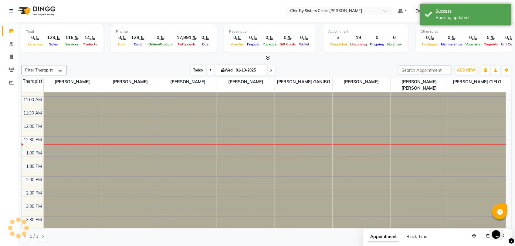
scroll to position [108, 0]
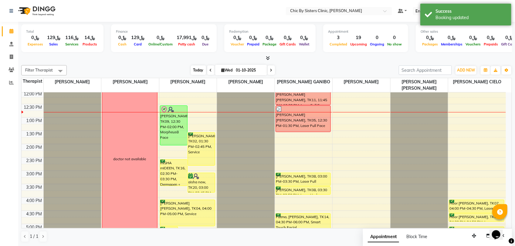
click at [195, 68] on span "Today" at bounding box center [198, 70] width 15 height 9
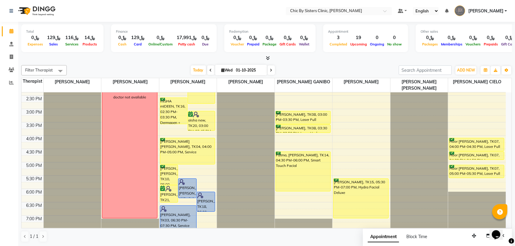
scroll to position [152, 0]
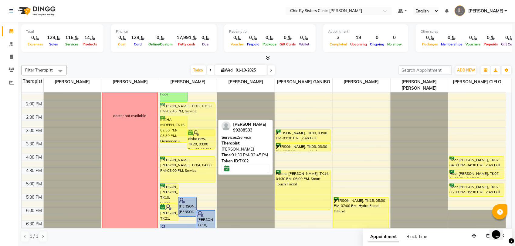
drag, startPoint x: 204, startPoint y: 99, endPoint x: 204, endPoint y: 114, distance: 15.8
click at [204, 114] on div "[PERSON_NAME] [PERSON_NAME], TK10, 05:00 PM-05:45 PM, Consultation [PERSON_NAME…" at bounding box center [188, 154] width 58 height 427
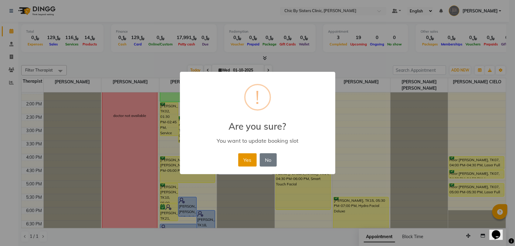
click at [244, 159] on button "Yes" at bounding box center [247, 160] width 19 height 13
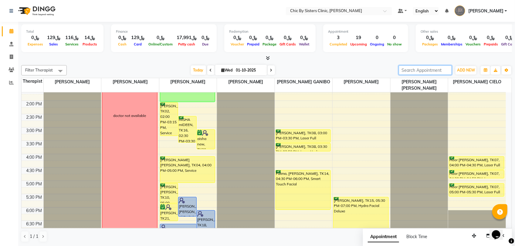
paste input "96898889519"
type input "96898889519"
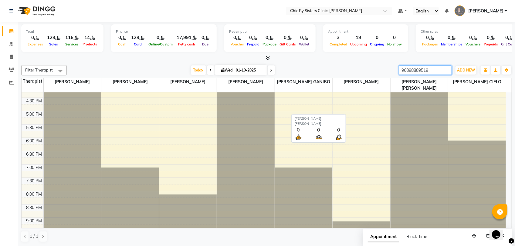
scroll to position [220, 0]
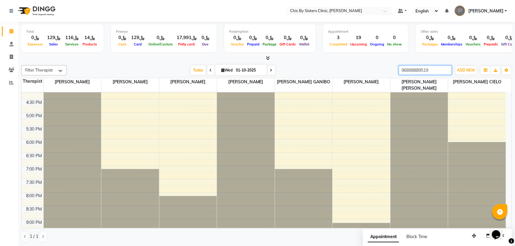
click at [448, 71] on input "96898889519" at bounding box center [425, 70] width 53 height 9
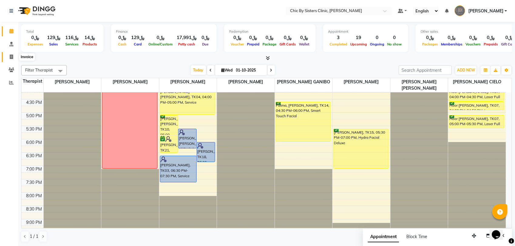
click at [11, 57] on icon at bounding box center [11, 57] width 3 height 5
select select "service"
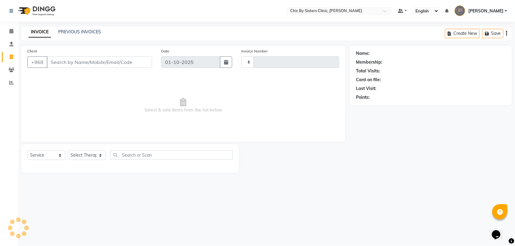
type input "2440"
select select "6348"
type input "96898889519"
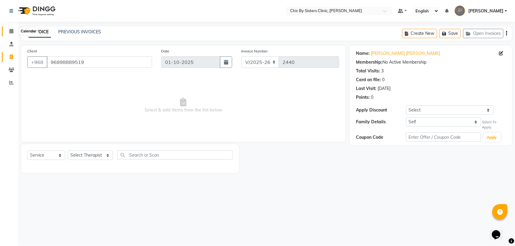
drag, startPoint x: 11, startPoint y: 32, endPoint x: 184, endPoint y: 5, distance: 174.8
click at [11, 32] on icon at bounding box center [11, 31] width 4 height 5
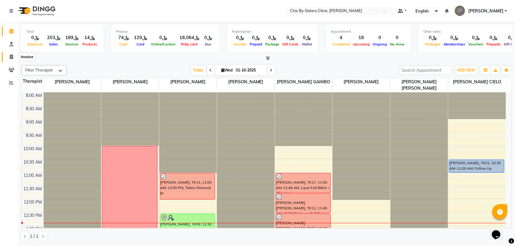
drag, startPoint x: 15, startPoint y: 58, endPoint x: 26, endPoint y: 59, distance: 11.6
click at [14, 58] on span at bounding box center [11, 57] width 11 height 7
select select "service"
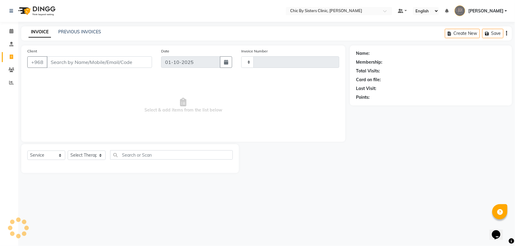
type input "2440"
select select "6348"
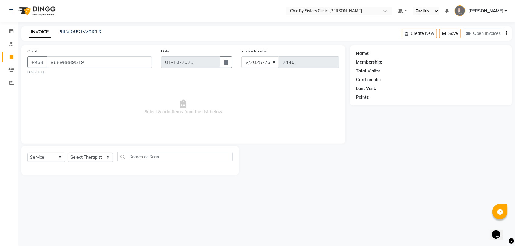
type input "96898889519"
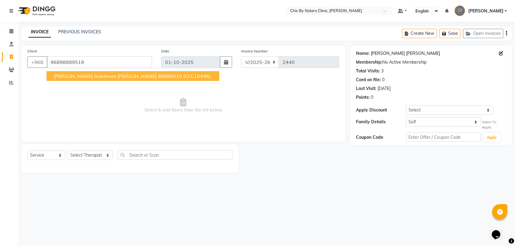
click at [403, 56] on link "[PERSON_NAME] [PERSON_NAME]" at bounding box center [405, 53] width 69 height 6
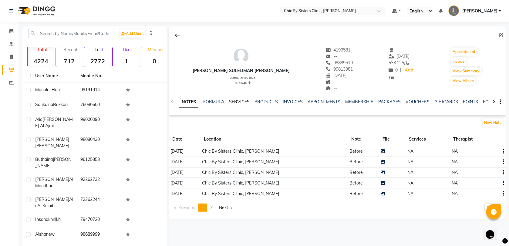
click at [245, 101] on link "SERVICES" at bounding box center [239, 101] width 21 height 5
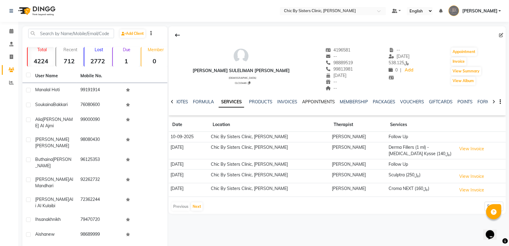
click at [309, 101] on link "APPOINTMENTS" at bounding box center [318, 101] width 33 height 5
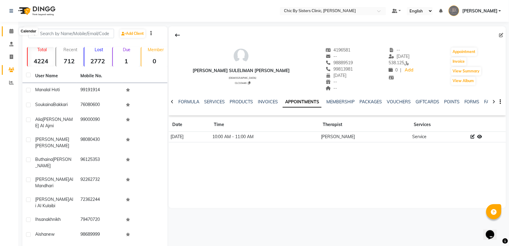
drag, startPoint x: 11, startPoint y: 32, endPoint x: 113, endPoint y: 1, distance: 106.8
click at [11, 32] on icon at bounding box center [11, 31] width 4 height 5
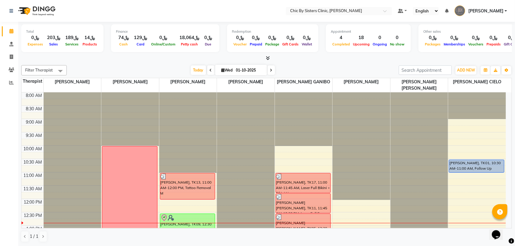
click at [243, 67] on input "01-10-2025" at bounding box center [249, 70] width 30 height 9
select select "10"
select select "2025"
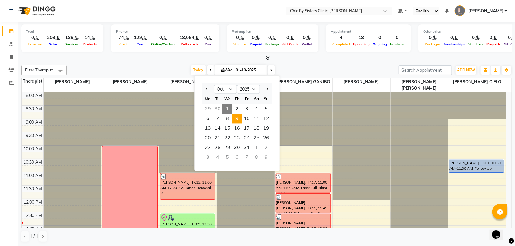
click at [237, 120] on span "9" at bounding box center [237, 119] width 10 height 10
type input "09-10-2025"
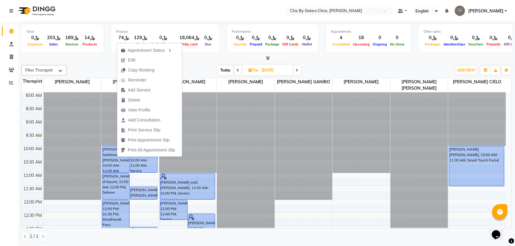
drag, startPoint x: 134, startPoint y: 61, endPoint x: 218, endPoint y: 74, distance: 84.9
click at [134, 60] on span "Edit" at bounding box center [131, 60] width 7 height 6
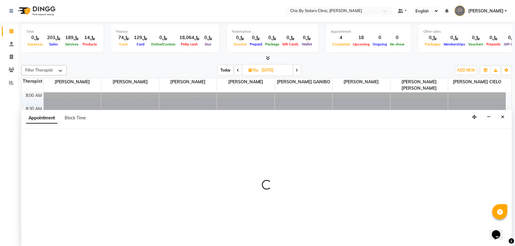
select select "tentative"
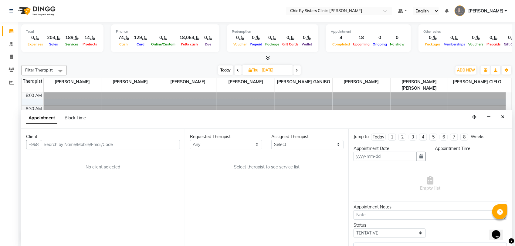
type input "09-10-2025"
select select "49177"
select select "upcoming"
select select "600"
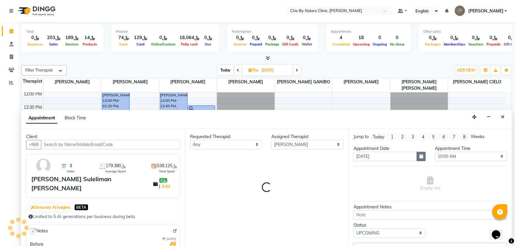
click at [420, 158] on icon "button" at bounding box center [422, 157] width 4 height 4
select select "3125"
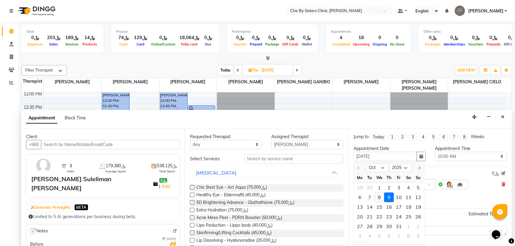
click at [380, 199] on div "8" at bounding box center [380, 198] width 10 height 10
type input "08-10-2025"
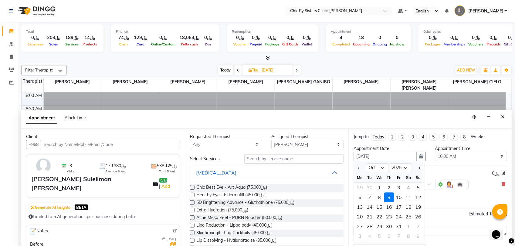
select select "600"
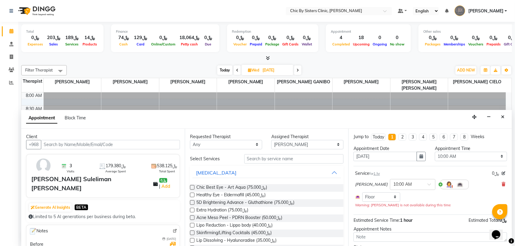
scroll to position [108, 0]
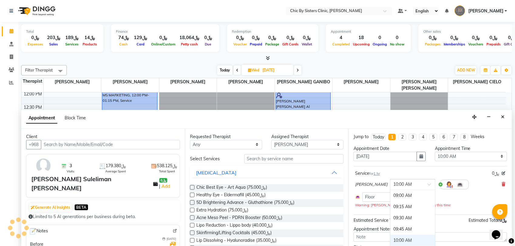
click at [415, 186] on input "text" at bounding box center [406, 184] width 27 height 6
type input "2:45"
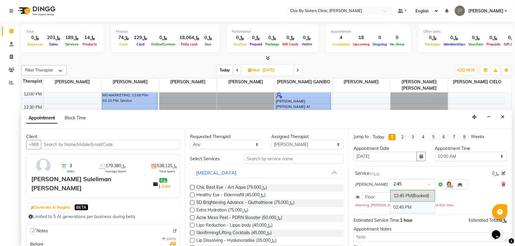
click at [435, 207] on div "02:45 PM" at bounding box center [412, 207] width 45 height 11
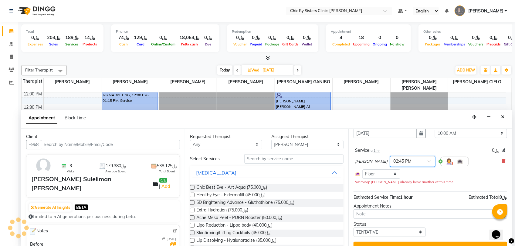
scroll to position [35, 0]
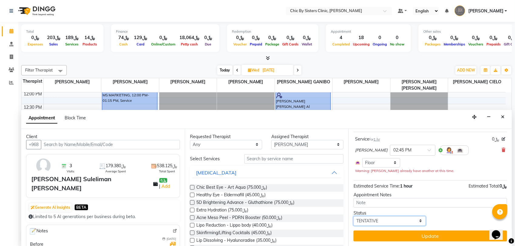
drag, startPoint x: 375, startPoint y: 221, endPoint x: 374, endPoint y: 216, distance: 5.2
click at [375, 221] on select "Select TENTATIVE CONFIRM UPCOMING" at bounding box center [390, 221] width 72 height 9
select select "upcoming"
click at [354, 217] on select "Select TENTATIVE CONFIRM UPCOMING" at bounding box center [390, 221] width 72 height 9
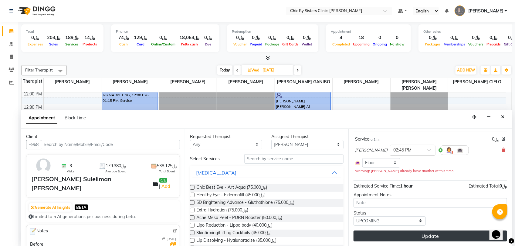
click at [376, 233] on button "Update" at bounding box center [431, 236] width 154 height 11
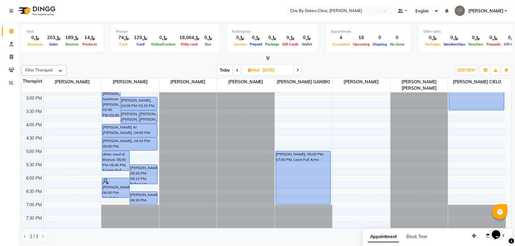
scroll to position [70, 0]
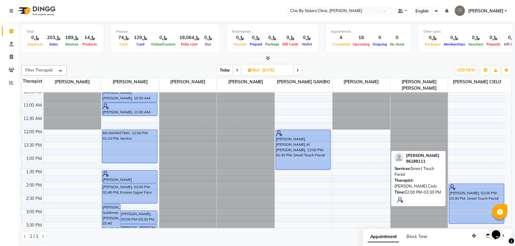
click at [471, 193] on div "Ali Omar Mohammed Al hamiri, 02:00 PM-03:30 PM, Smart Touch Facial" at bounding box center [476, 204] width 55 height 40
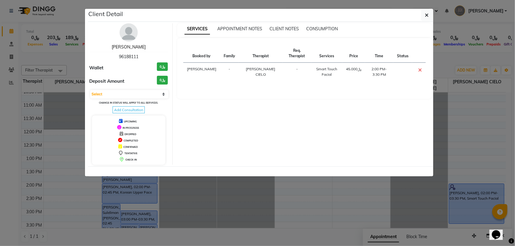
click at [119, 48] on link "Ali Omar Mohammed Al hamiri" at bounding box center [129, 46] width 34 height 5
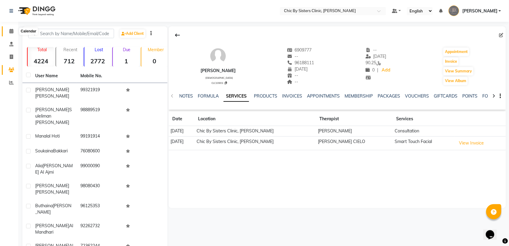
click at [11, 31] on icon at bounding box center [11, 31] width 4 height 5
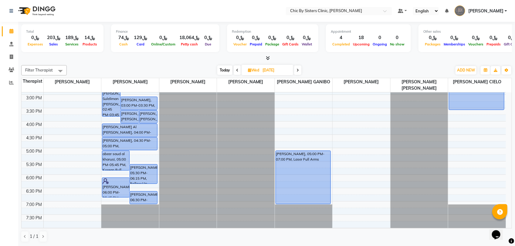
scroll to position [152, 0]
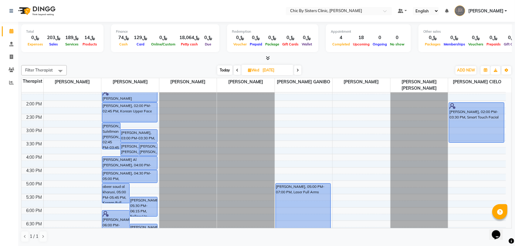
click at [301, 70] on span at bounding box center [297, 70] width 7 height 9
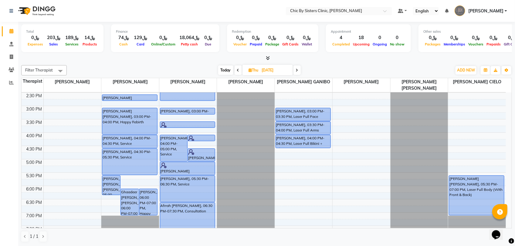
scroll to position [59, 0]
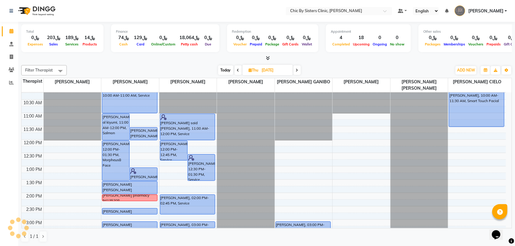
click at [237, 68] on span at bounding box center [238, 70] width 7 height 9
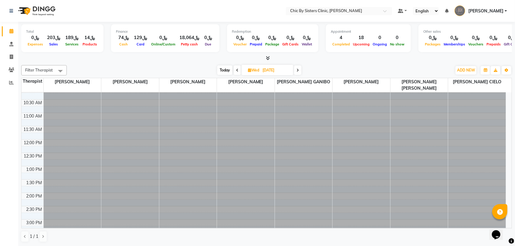
scroll to position [135, 0]
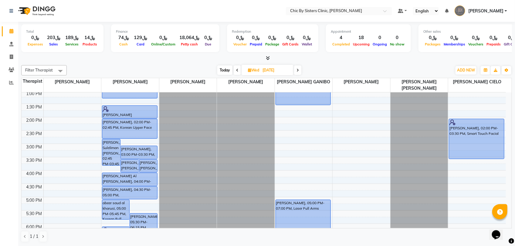
click at [237, 68] on span at bounding box center [237, 70] width 7 height 9
type input "[DATE]"
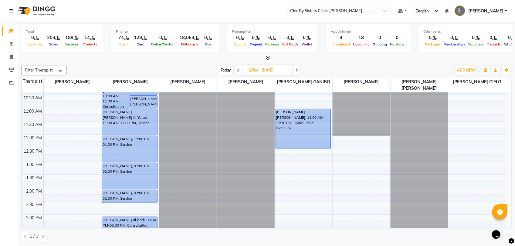
scroll to position [59, 0]
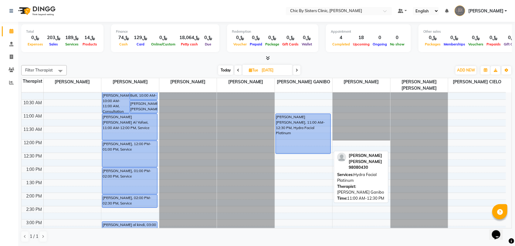
click at [304, 122] on div "[PERSON_NAME] [PERSON_NAME], 11:00 AM-12:30 PM, Hydra Facial Platinum" at bounding box center [303, 134] width 55 height 40
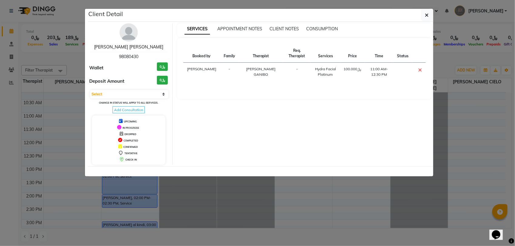
click at [144, 46] on link "[PERSON_NAME] [PERSON_NAME]" at bounding box center [128, 46] width 69 height 5
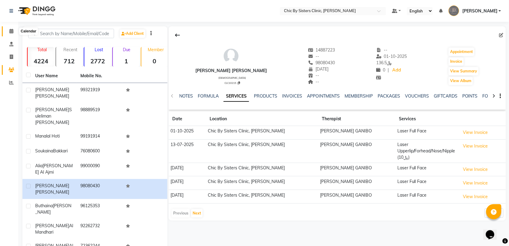
click at [8, 31] on span at bounding box center [11, 31] width 11 height 7
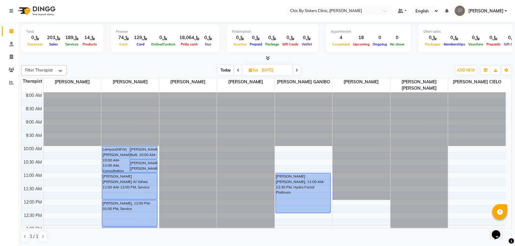
click at [238, 71] on icon at bounding box center [238, 71] width 2 height 4
type input "[DATE]"
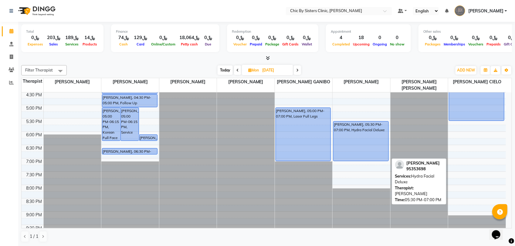
scroll to position [114, 0]
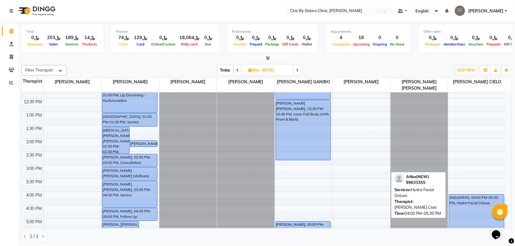
click at [461, 203] on div "Atika(NEW), 04:00 PM-05:30 PM, Hydra Facial Deluxe" at bounding box center [476, 215] width 55 height 40
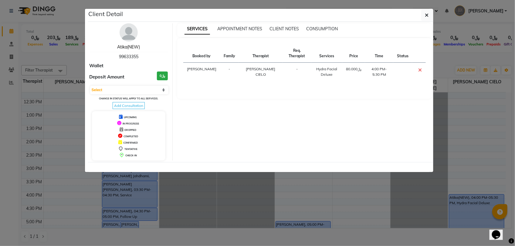
click at [138, 47] on link "Atika(NEW)" at bounding box center [128, 46] width 23 height 5
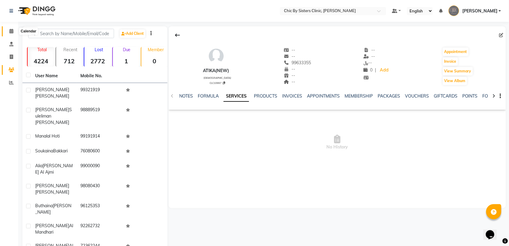
click at [14, 32] on span at bounding box center [11, 31] width 11 height 7
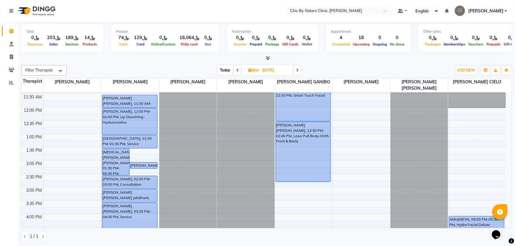
scroll to position [76, 0]
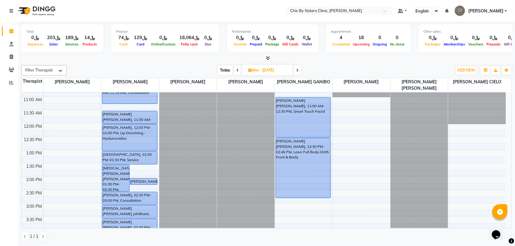
click at [234, 71] on span at bounding box center [237, 70] width 7 height 9
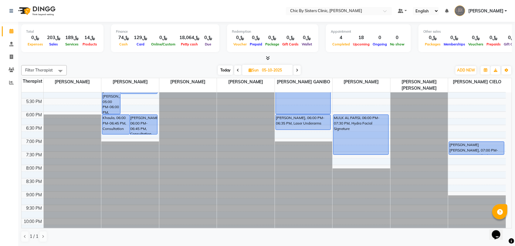
scroll to position [249, 0]
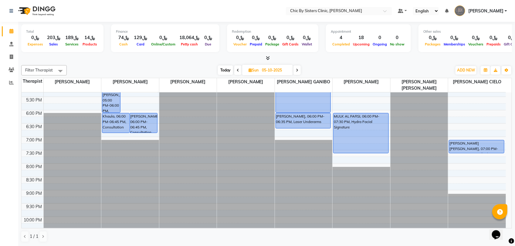
click at [299, 71] on span at bounding box center [297, 70] width 7 height 9
type input "[DATE]"
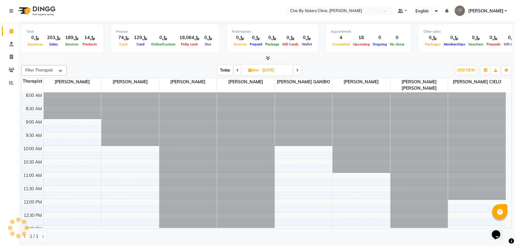
scroll to position [135, 0]
